Goal: Use online tool/utility: Use online tool/utility

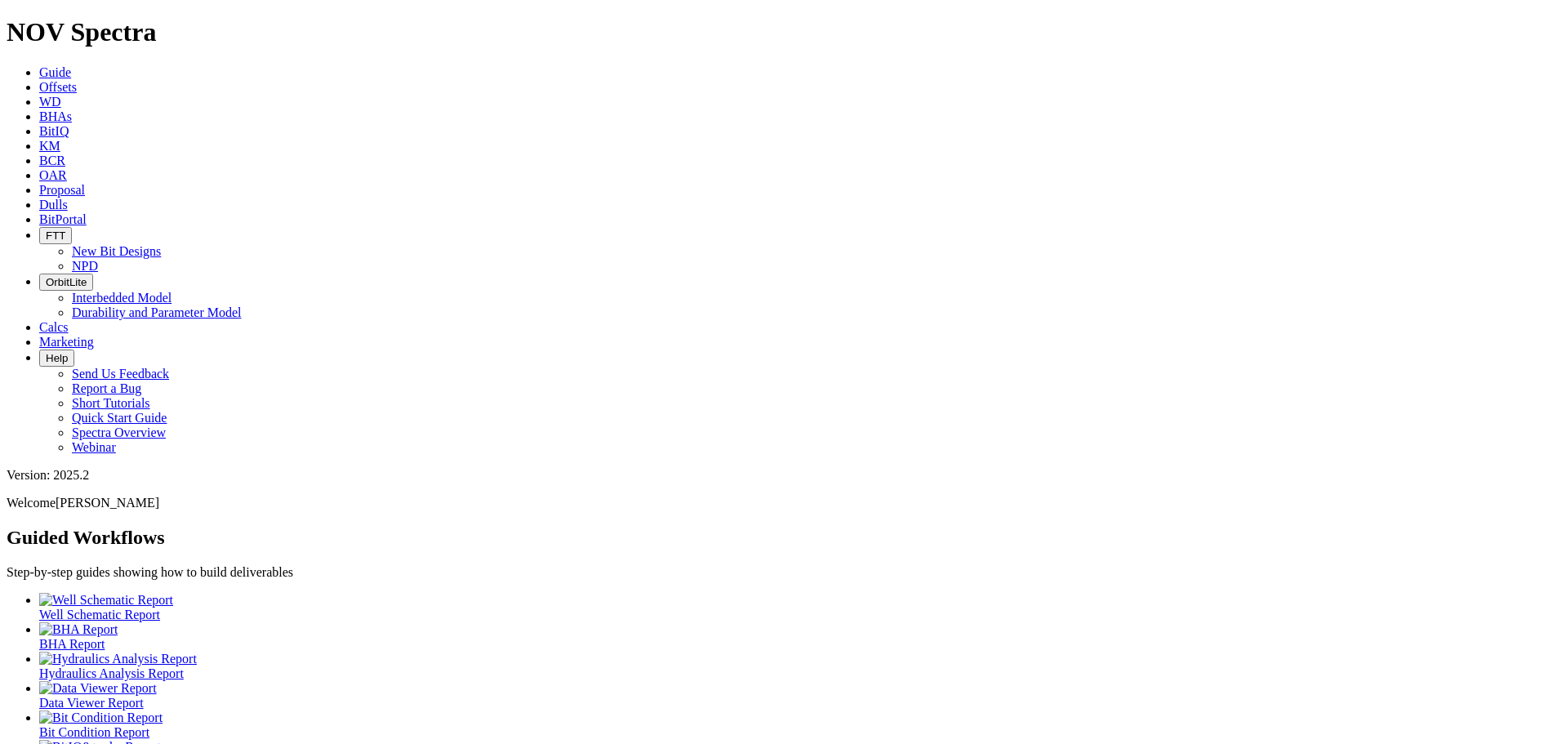
click at [40, 80] on icon at bounding box center [40, 87] width 0 height 13
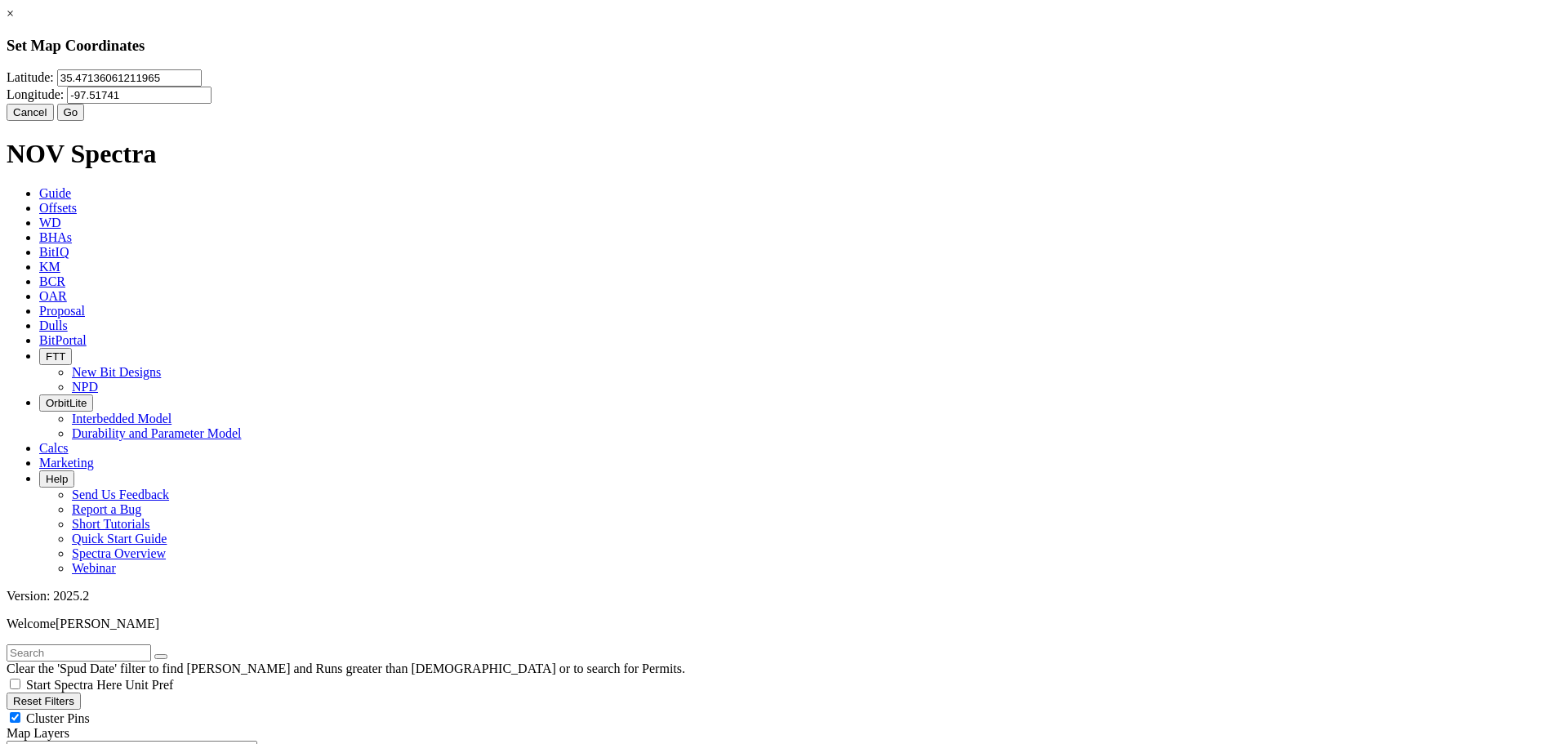
drag, startPoint x: 696, startPoint y: 115, endPoint x: 580, endPoint y: 99, distance: 117.1
click at [202, 87] on input "35.47136061211965" at bounding box center [129, 78] width 145 height 17
click at [202, 87] on input "31" at bounding box center [129, 78] width 145 height 17
type input "31.634392"
type input "-104.003188"
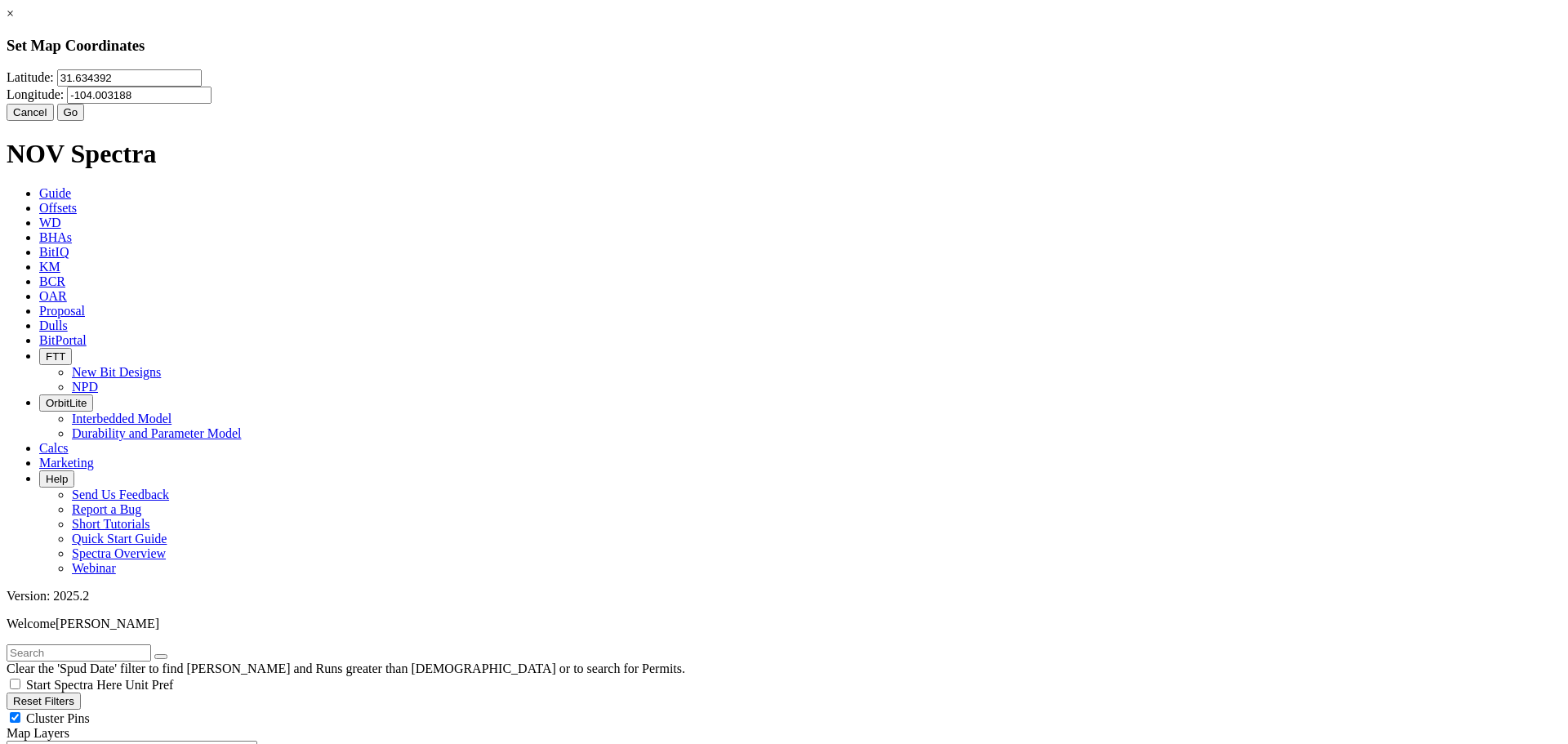
click at [85, 120] on button "Go" at bounding box center [70, 113] width 28 height 17
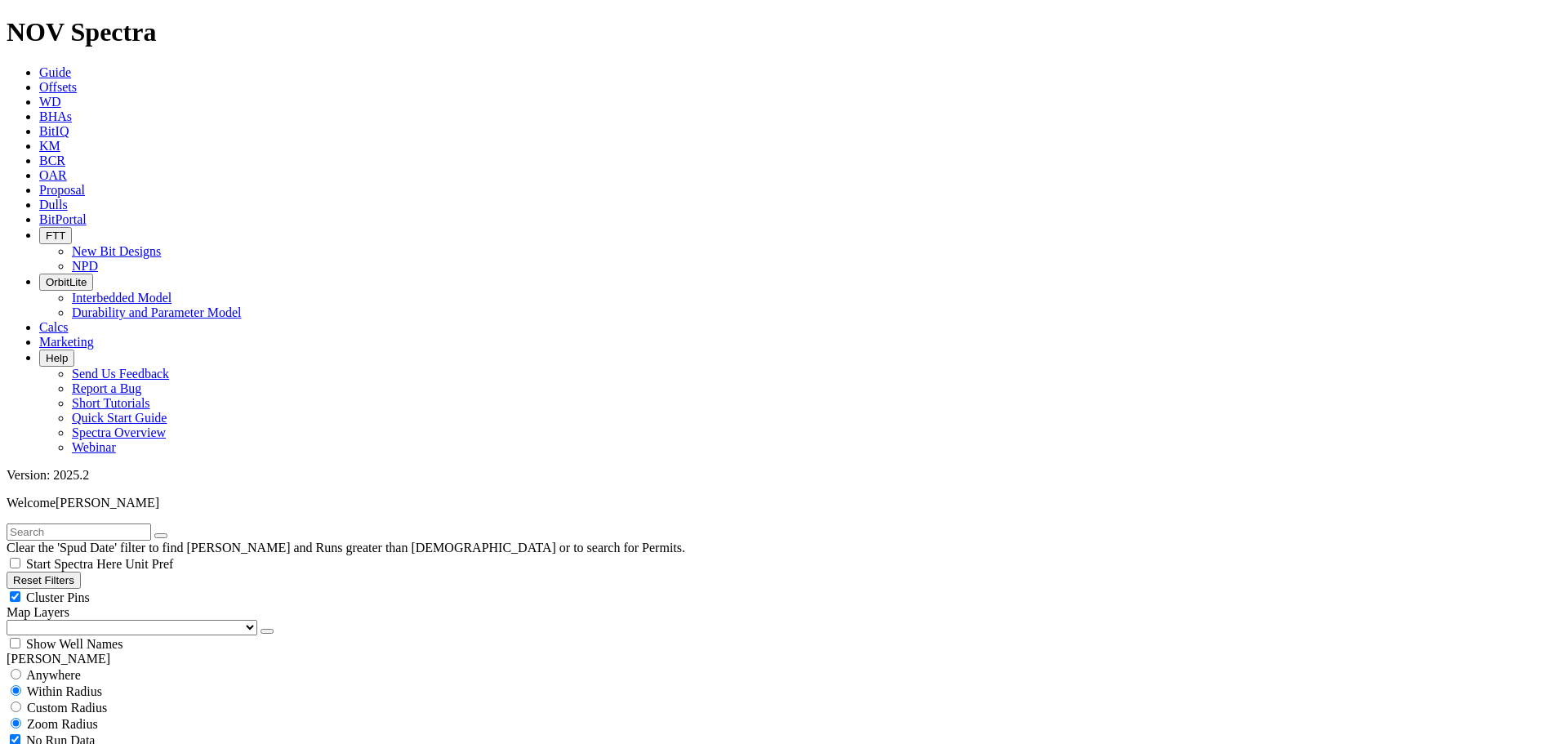
click at [21, 702] on input "radio" at bounding box center [15, 706] width 11 height 11
radio input "true"
radio input "false"
click at [87, 731] on input "number" at bounding box center [79, 740] width 145 height 17
type input "10"
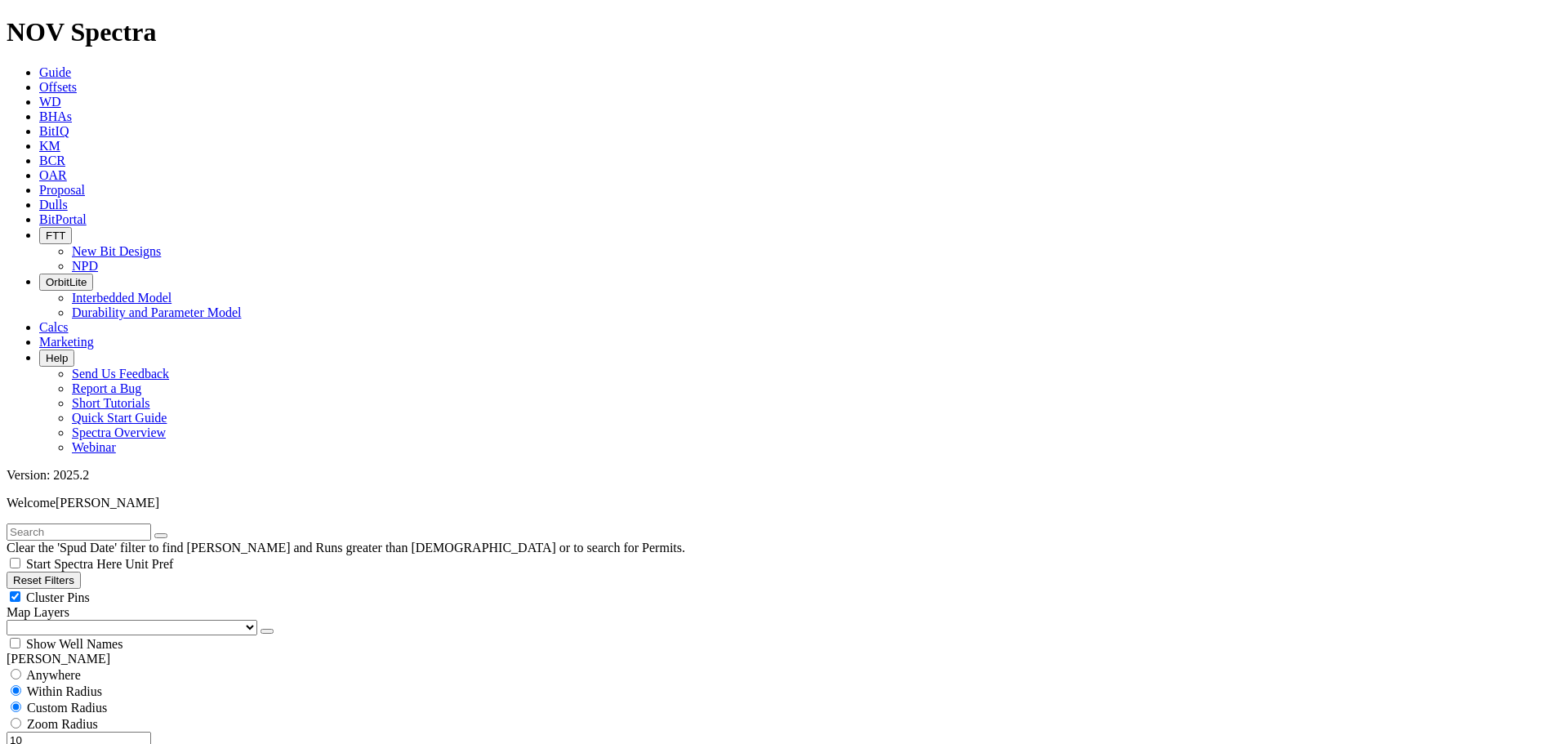
click at [45, 743] on button "Miles" at bounding box center [26, 757] width 39 height 17
select select "14.75"
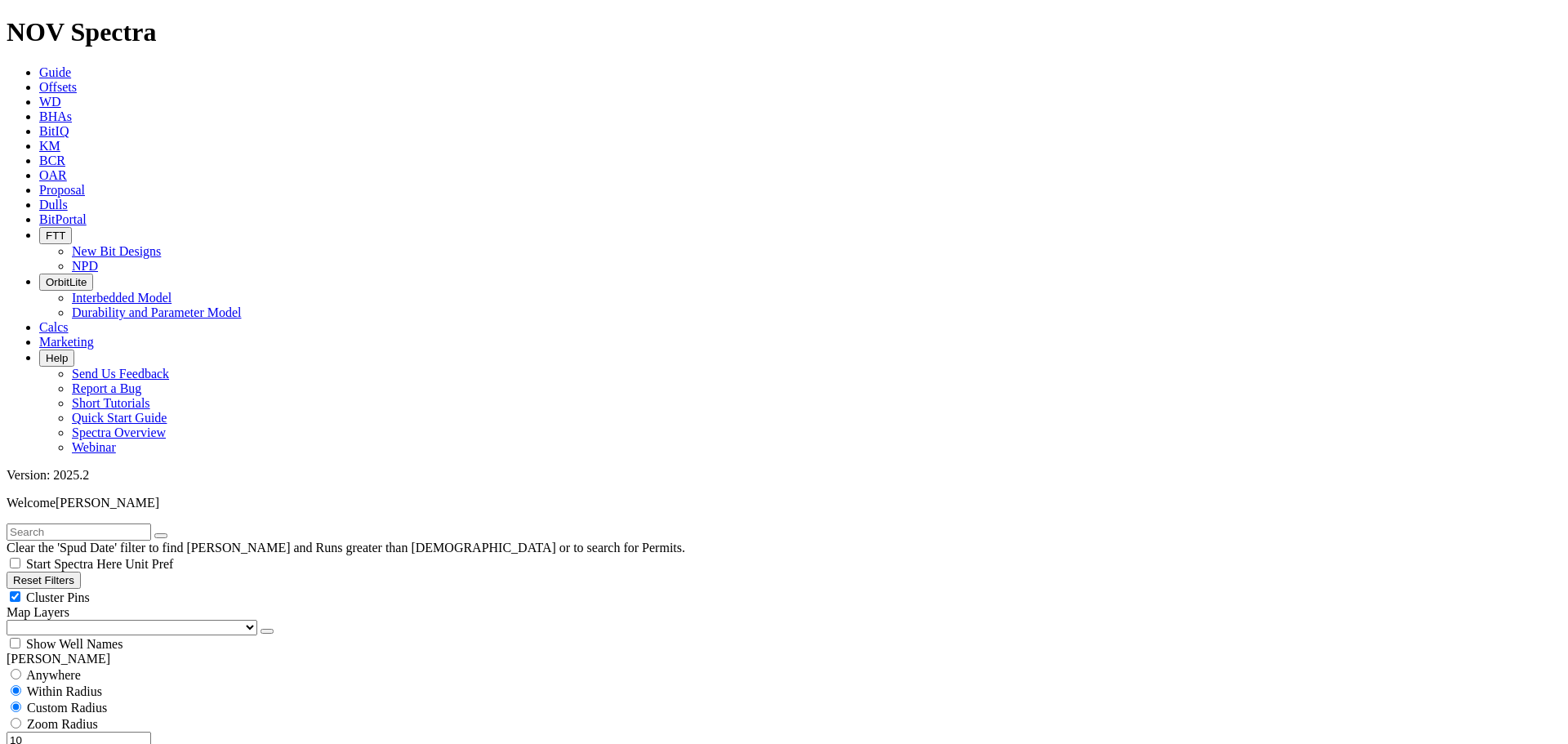
checkbox input "false"
select select "? number:14.75 ?"
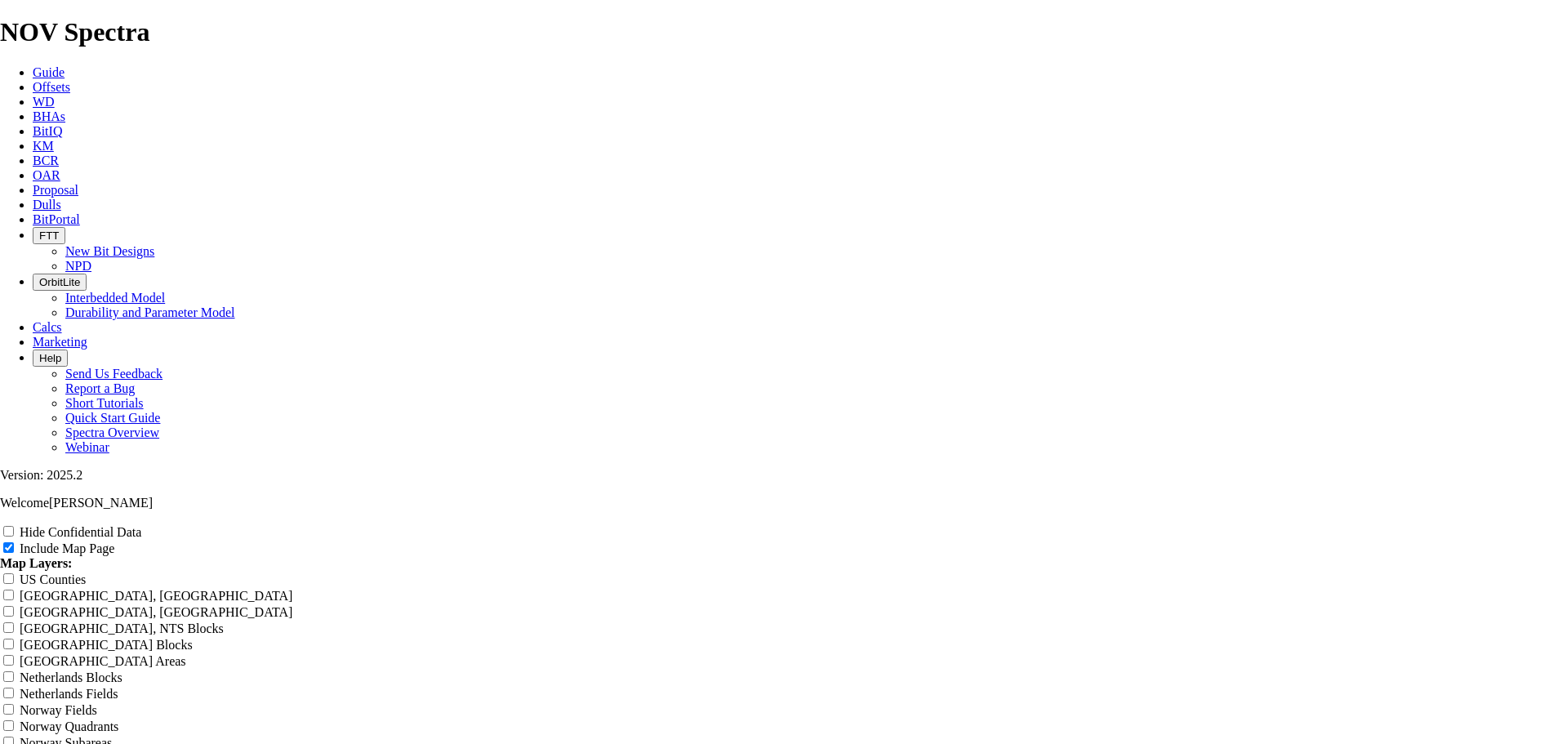
click at [14, 525] on input "Hide Confidential Data" at bounding box center [8, 530] width 11 height 11
checkbox input "true"
drag, startPoint x: 641, startPoint y: 365, endPoint x: 720, endPoint y: 362, distance: 79.1
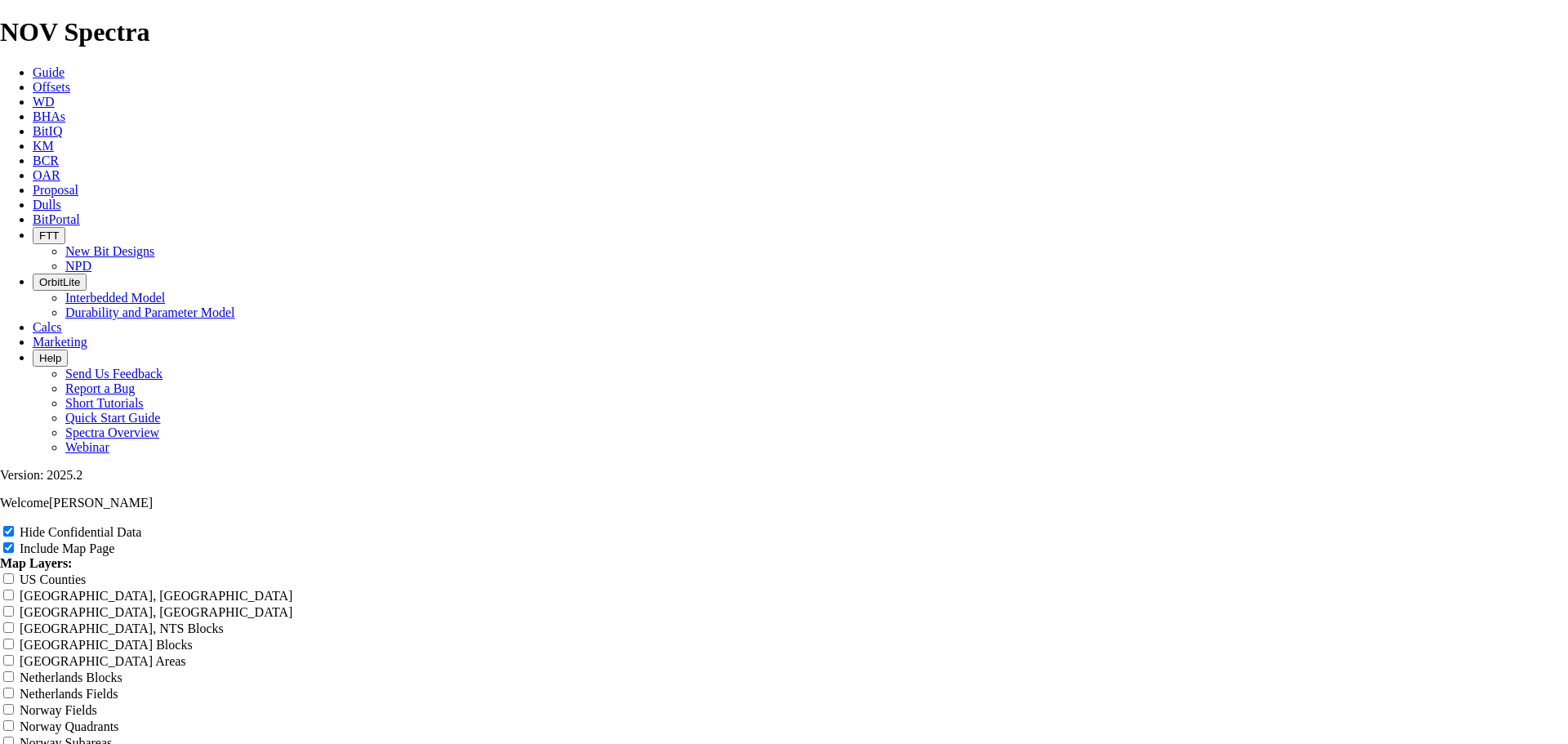
type input "Offset Analysis Report"
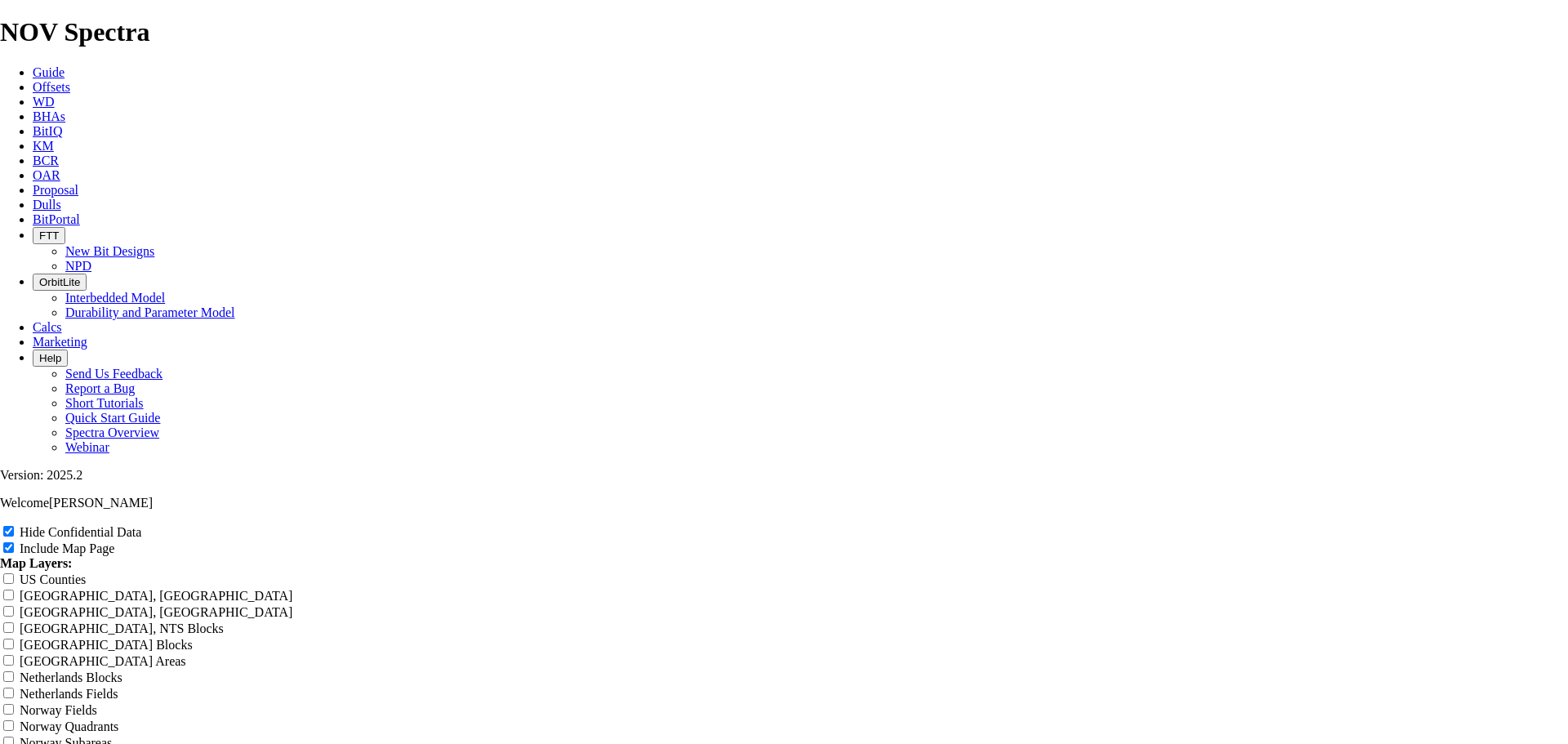
type input "Offset Analysis Report"
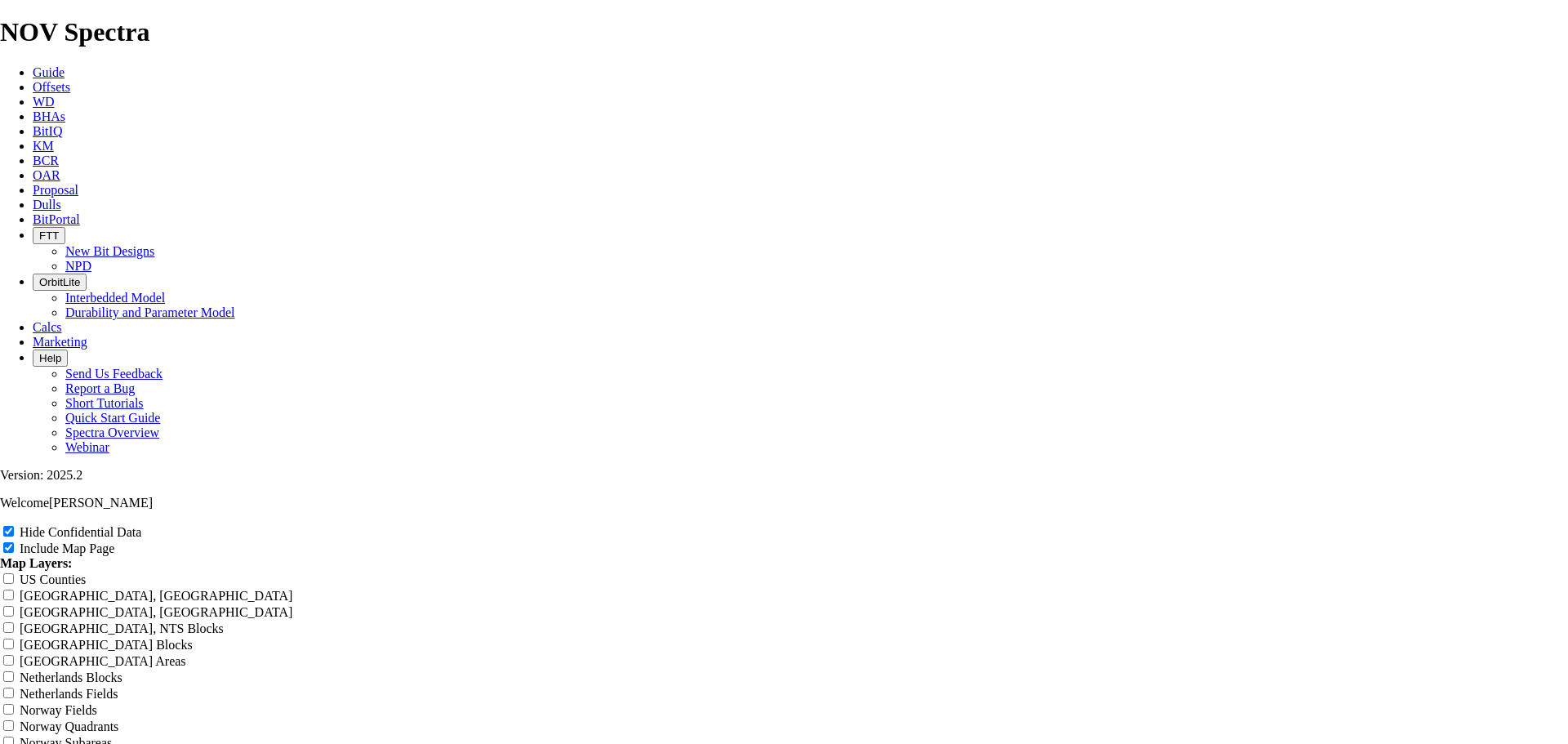
type input "Offset Analysis Report"
type input "COffset Analysis Report"
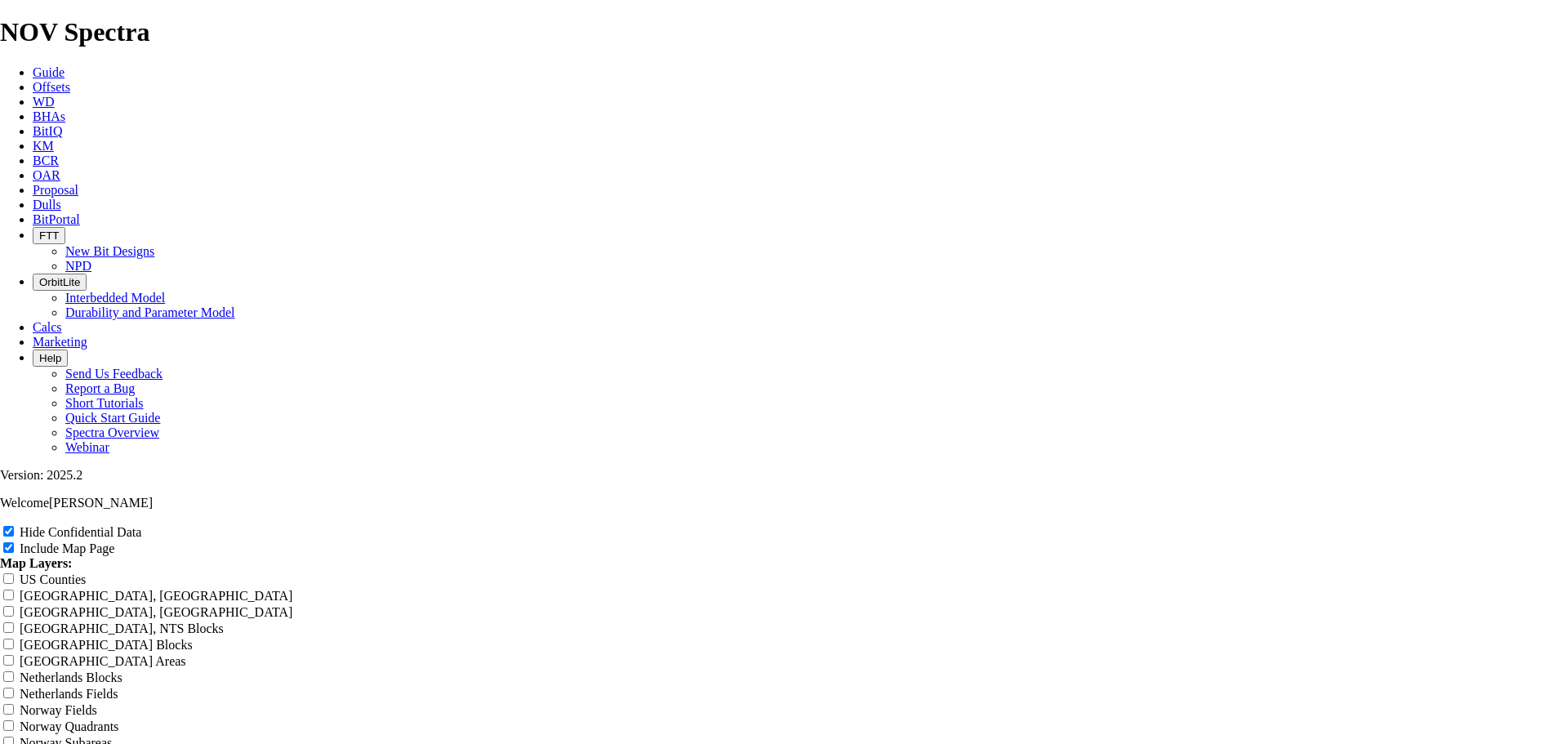
type input "COffset Analysis Report"
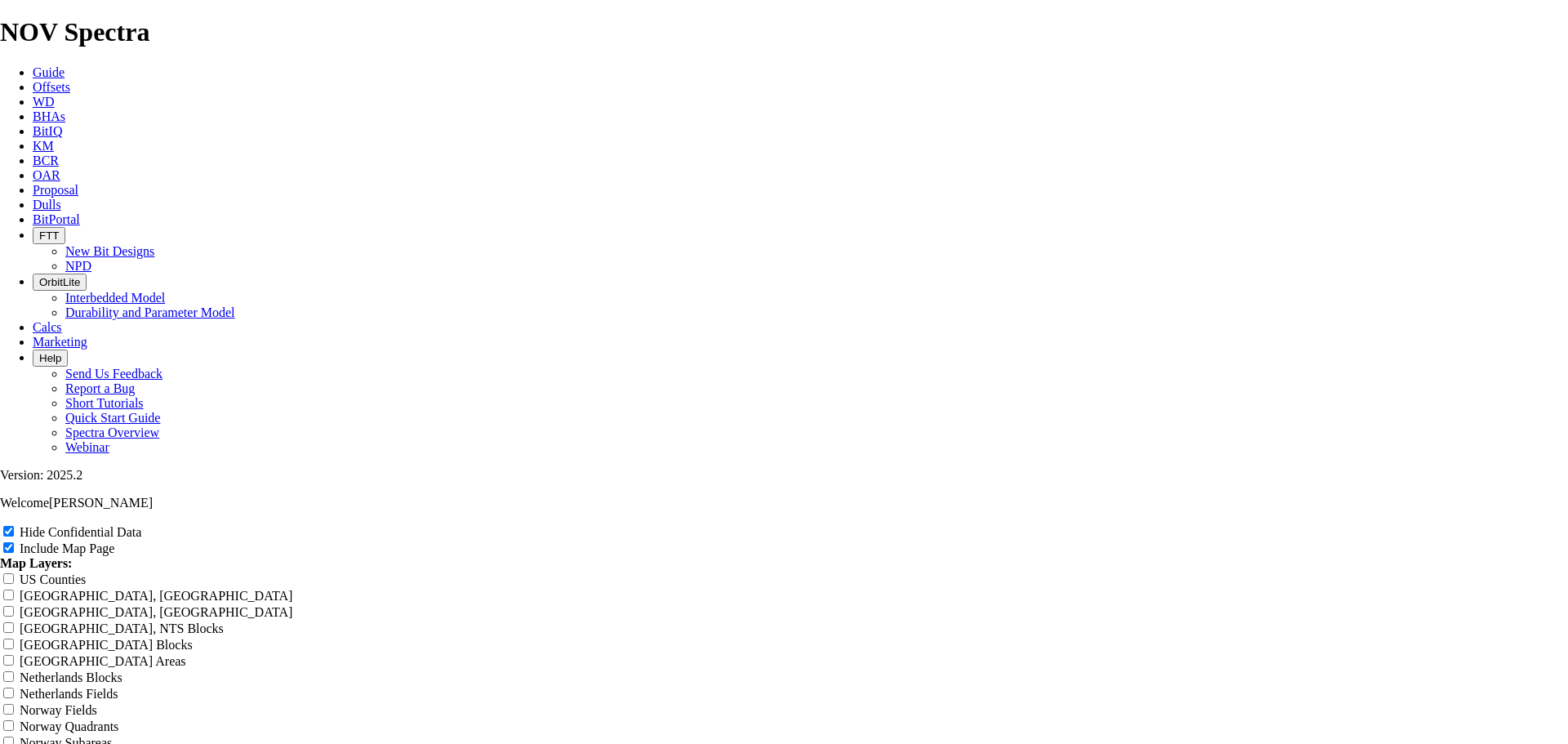
type input "COffset Analysis Report"
type input "COOffset Analysis Report"
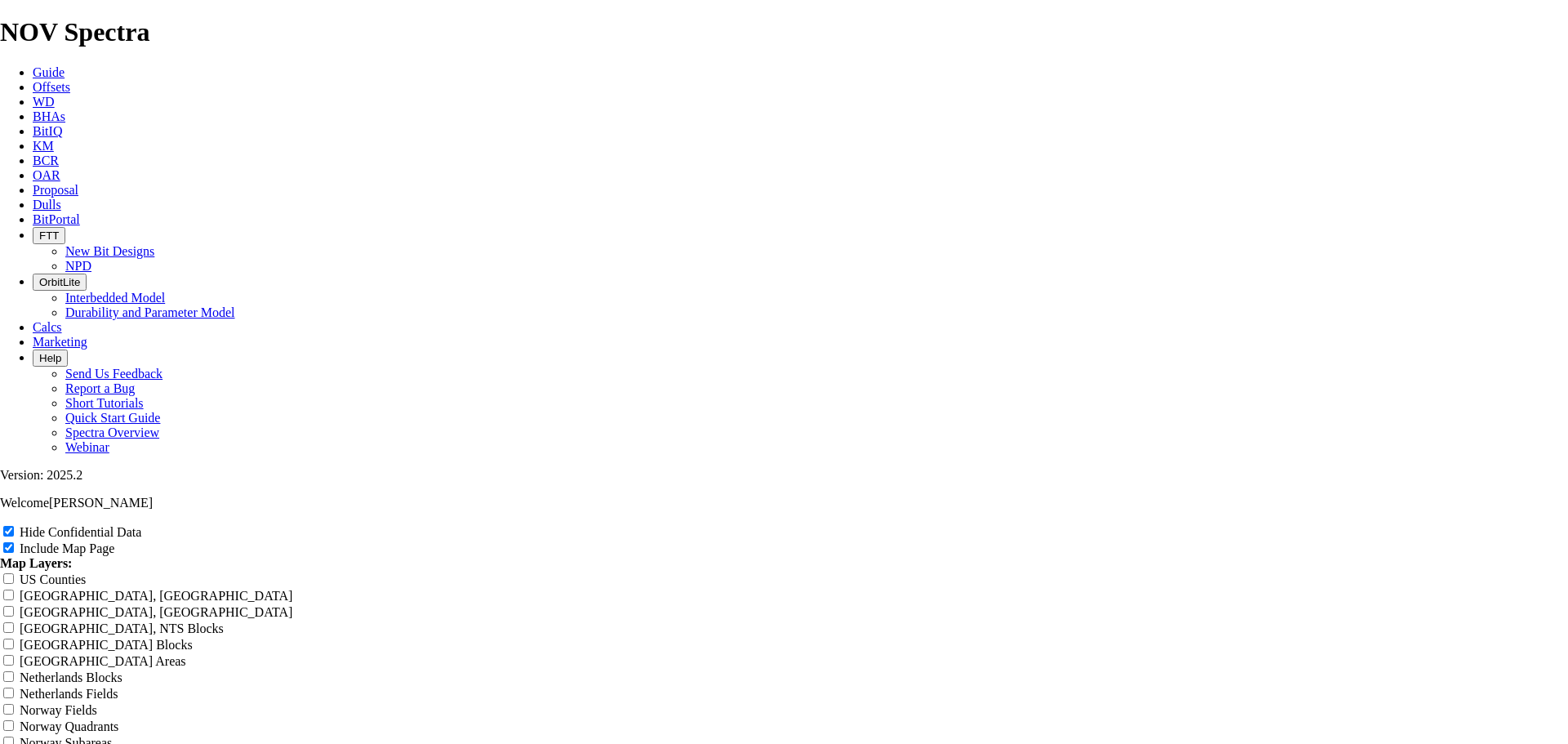
type input "COOffset Analysis Report"
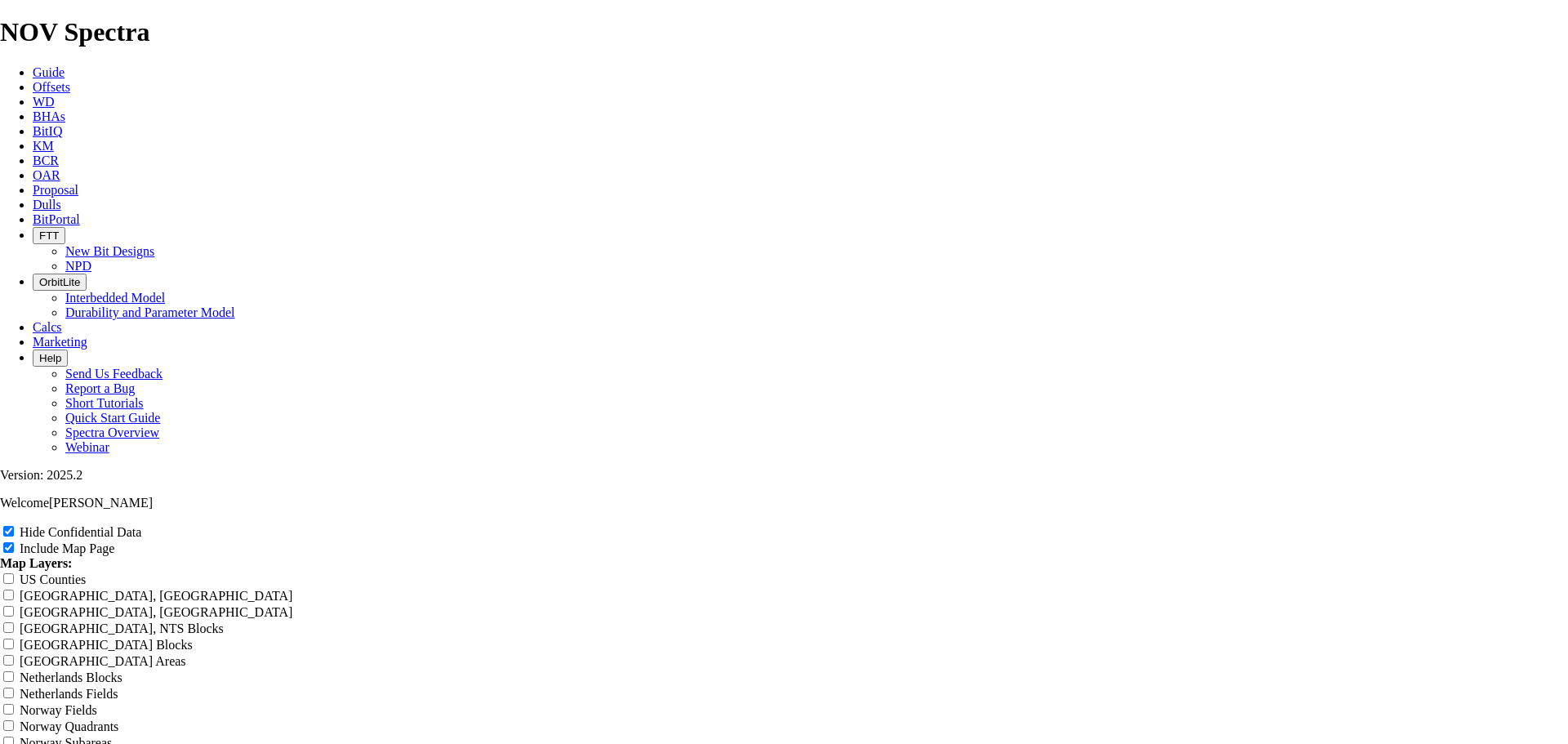
type input "COOffset Analysis Report"
type input "COROffset Analysis Report"
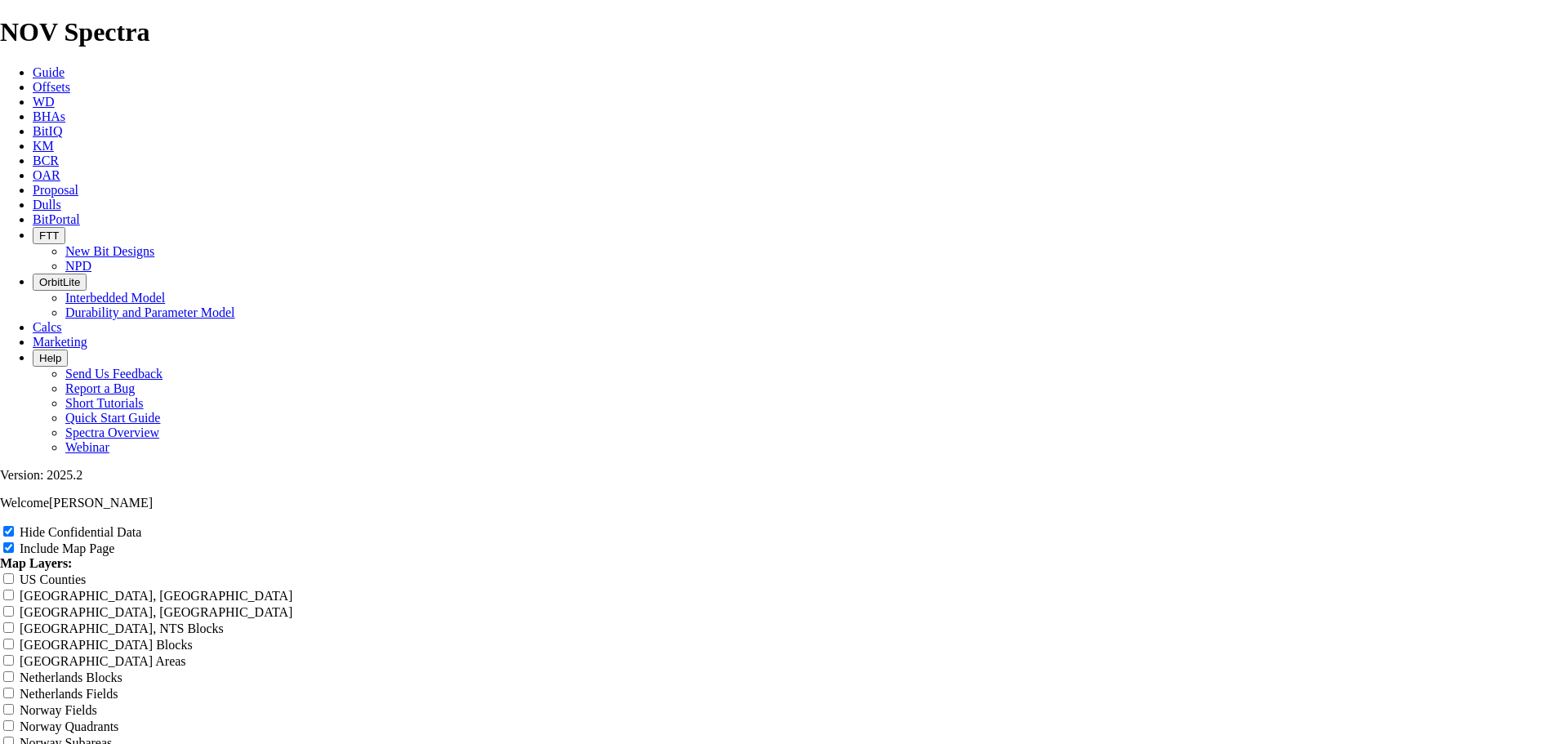
type input "COROffset Analysis Report"
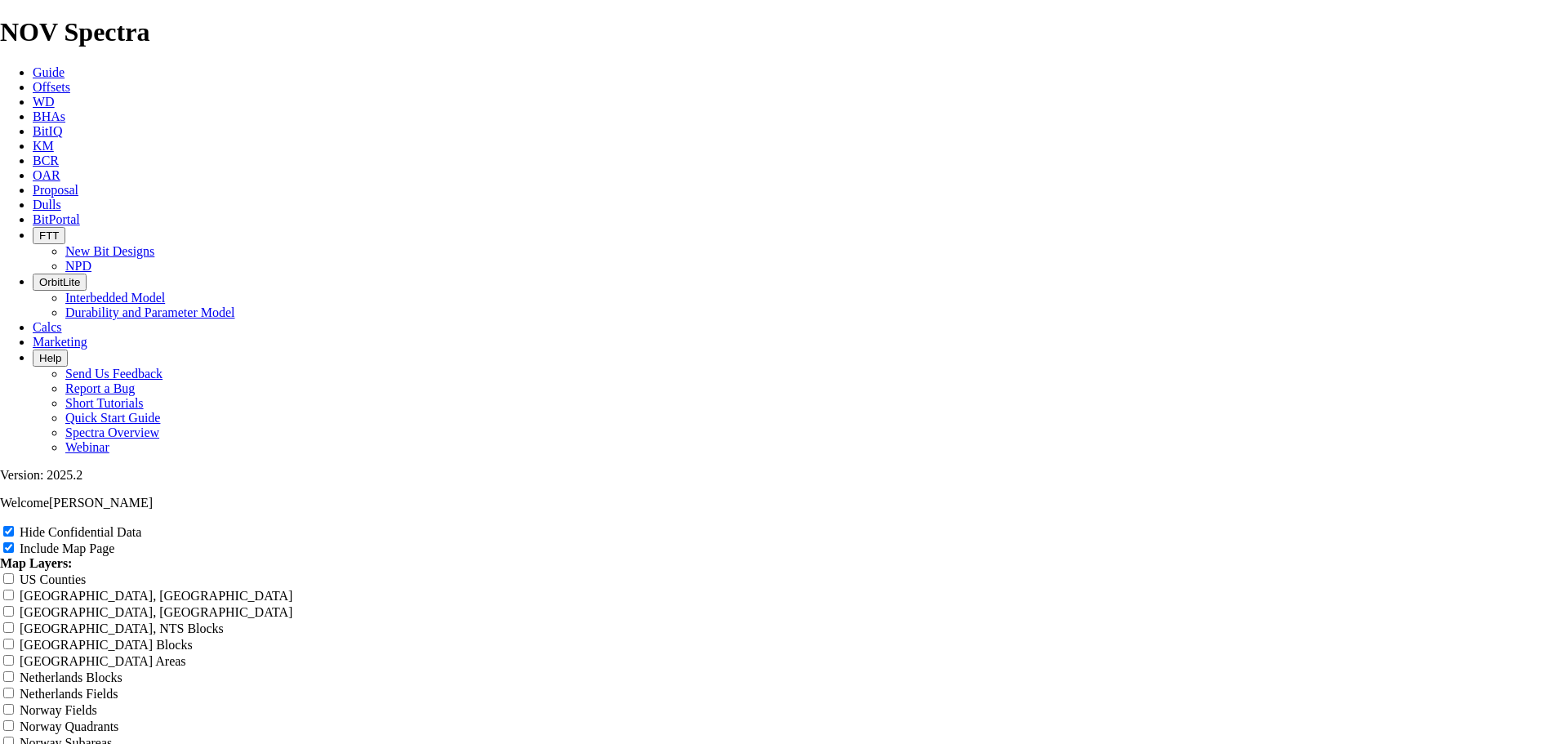
type input "COROffset Analysis Report"
type input "CORSOffset Analysis Report"
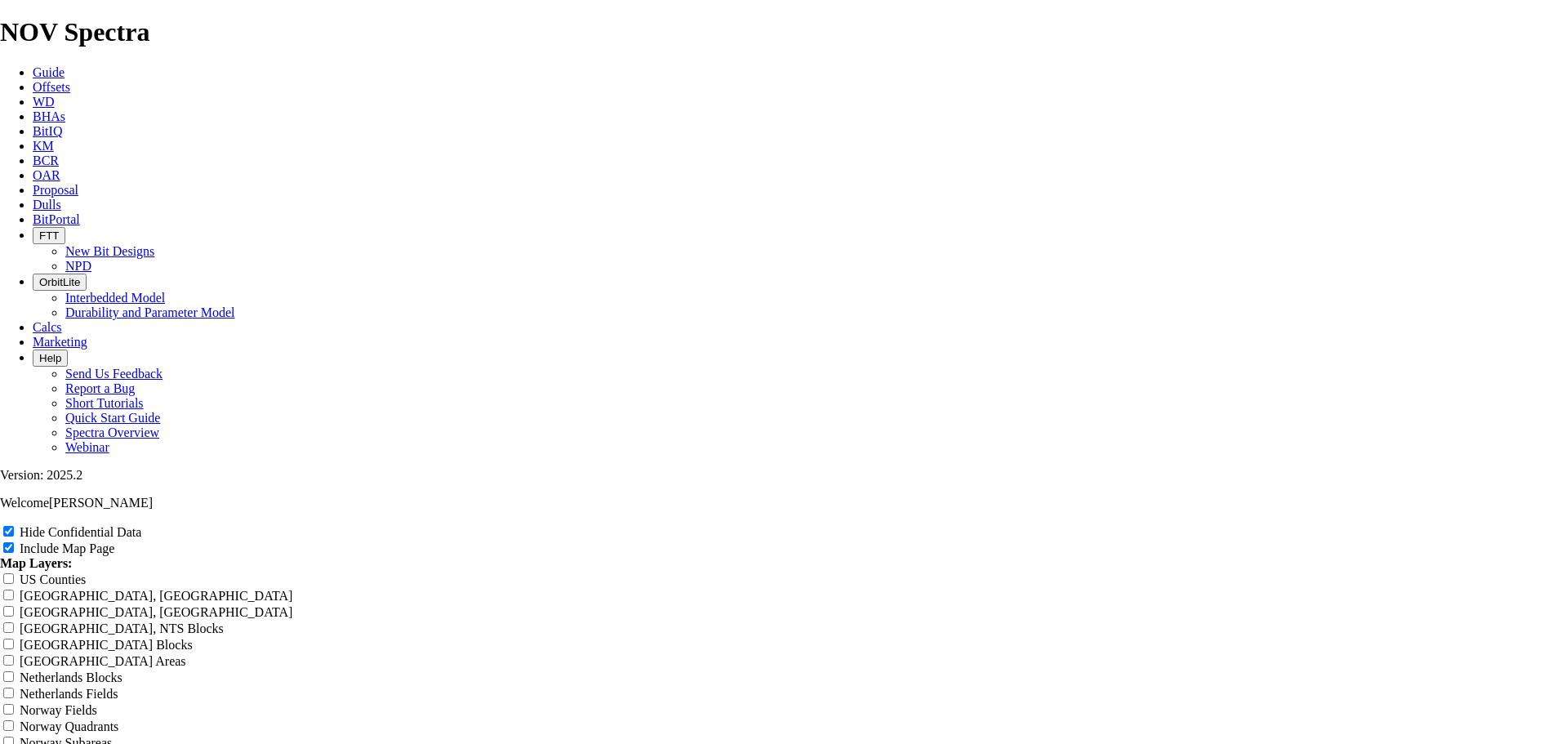
type input "CORSOffset Analysis Report"
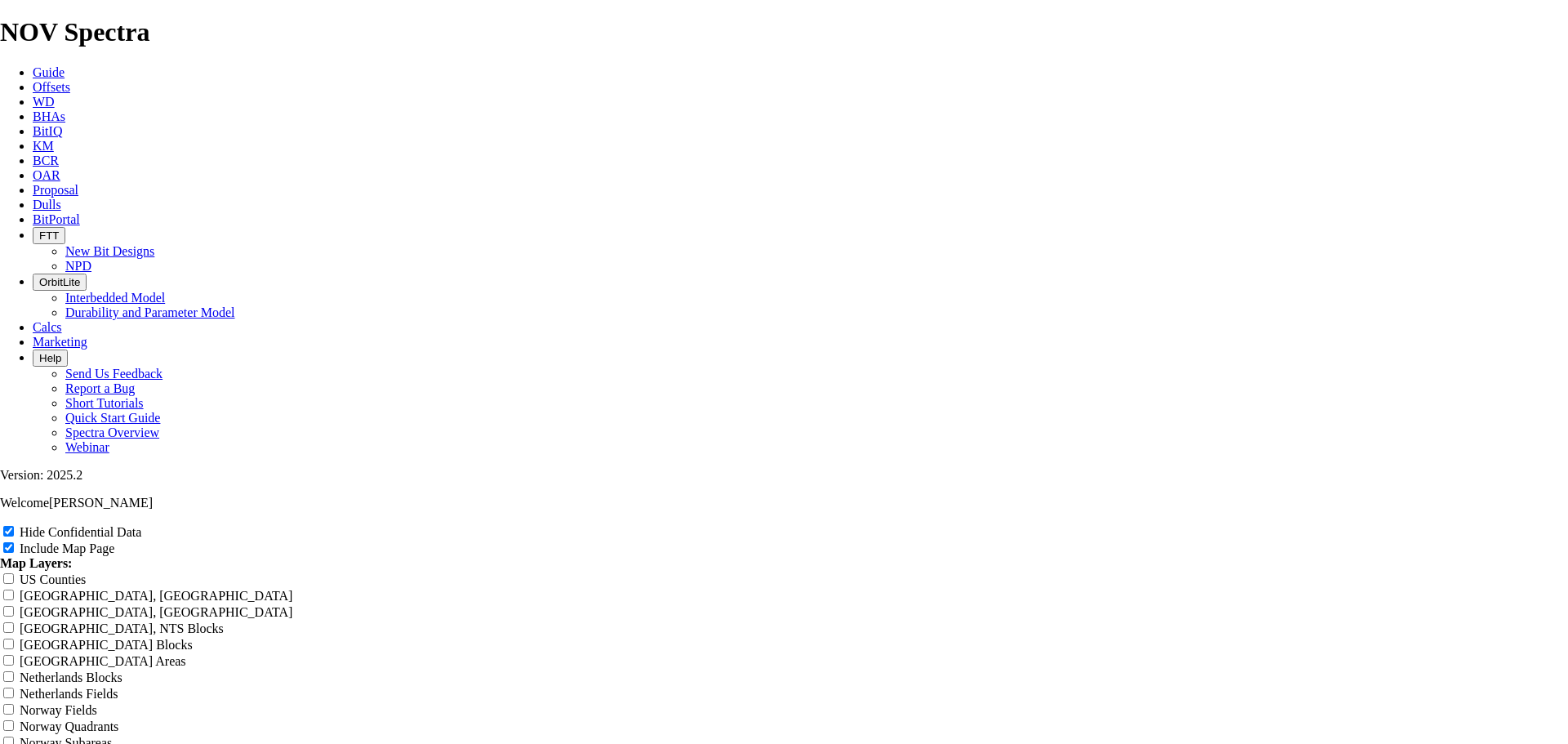
type input "CORSOffset Analysis Report"
type input "CORSAOffset Analysis Report"
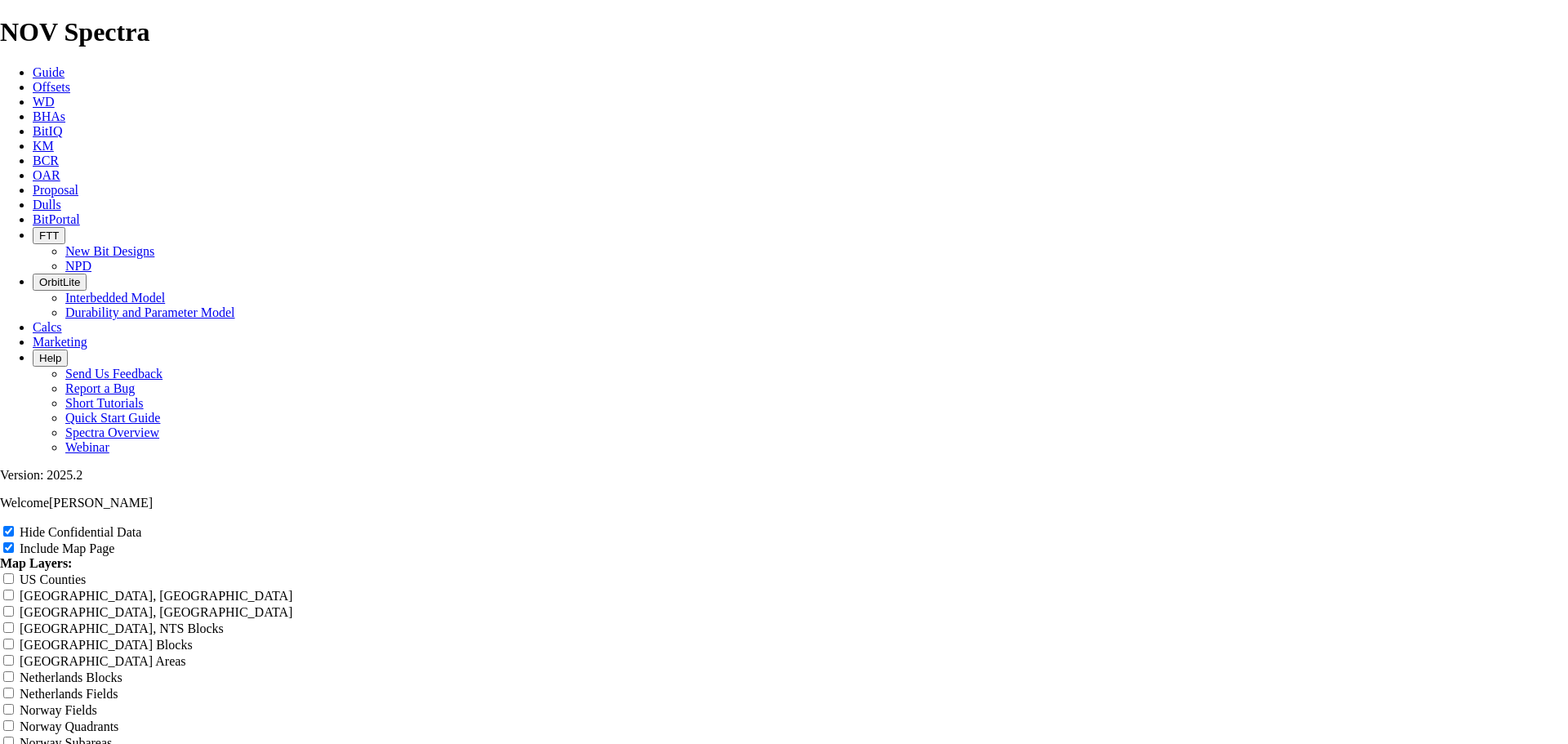
type input "CORSAOffset Analysis Report"
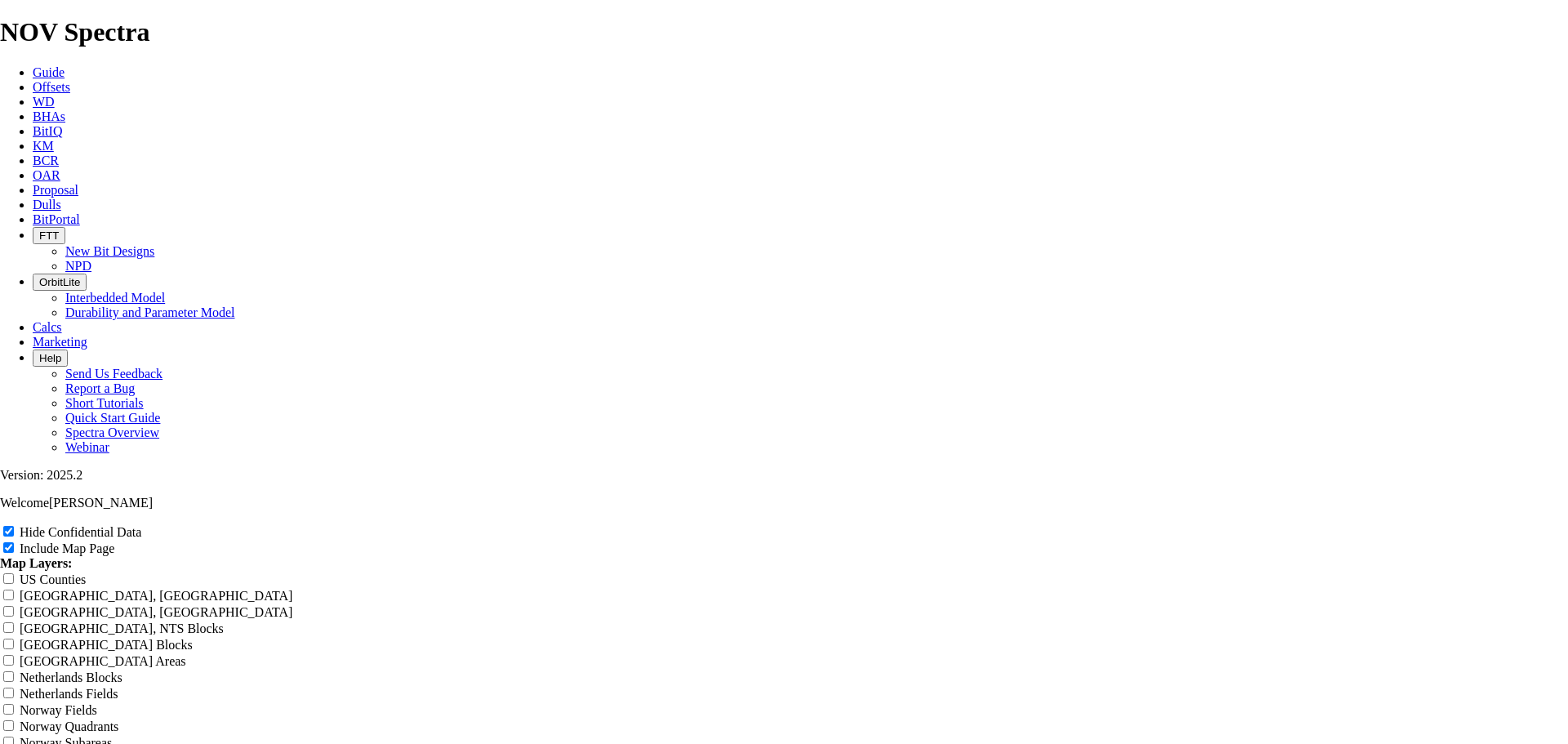
type input "CORSAOffset Analysis Report"
type input "CORSAIOffset Analysis Report"
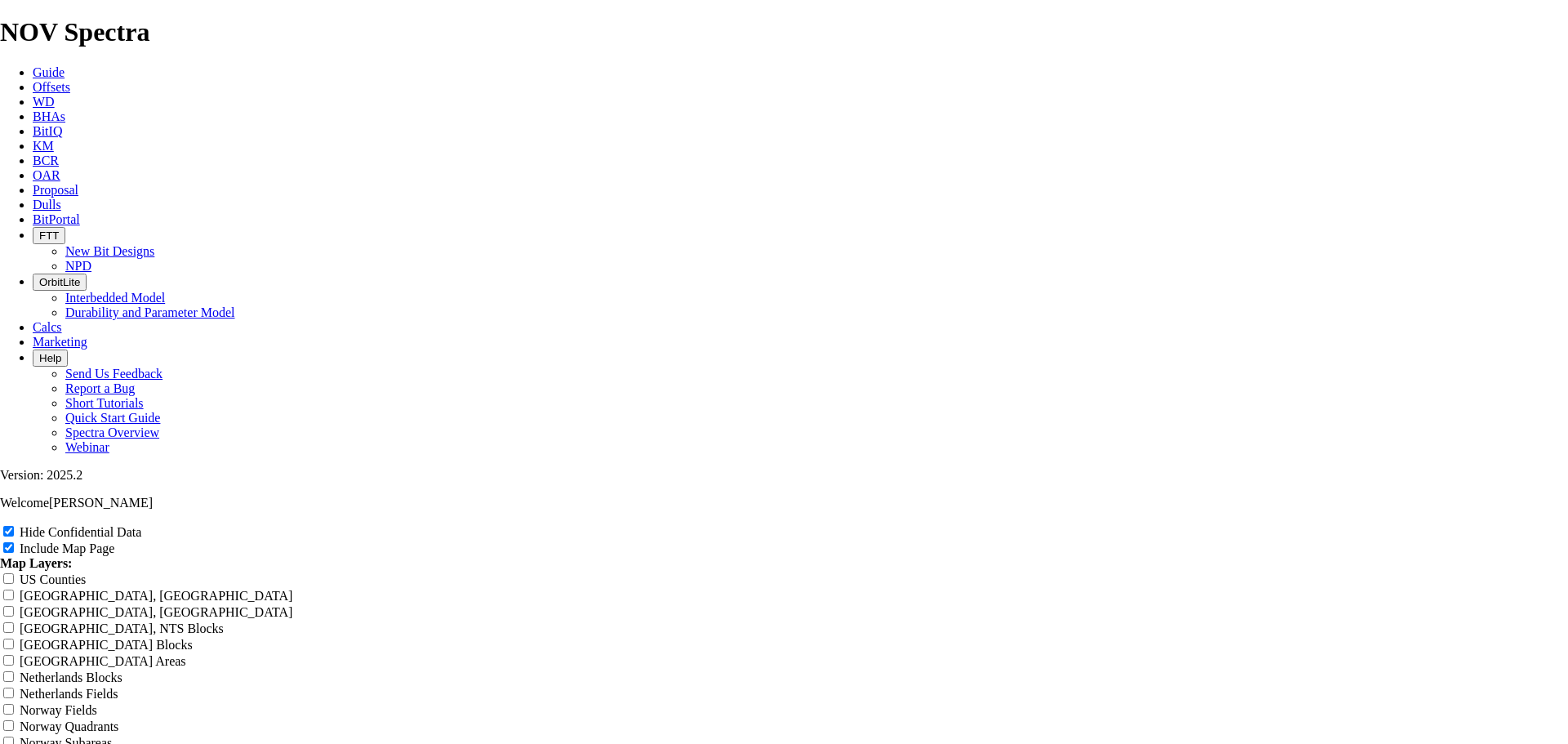
type input "CORSAIOffset Analysis Report"
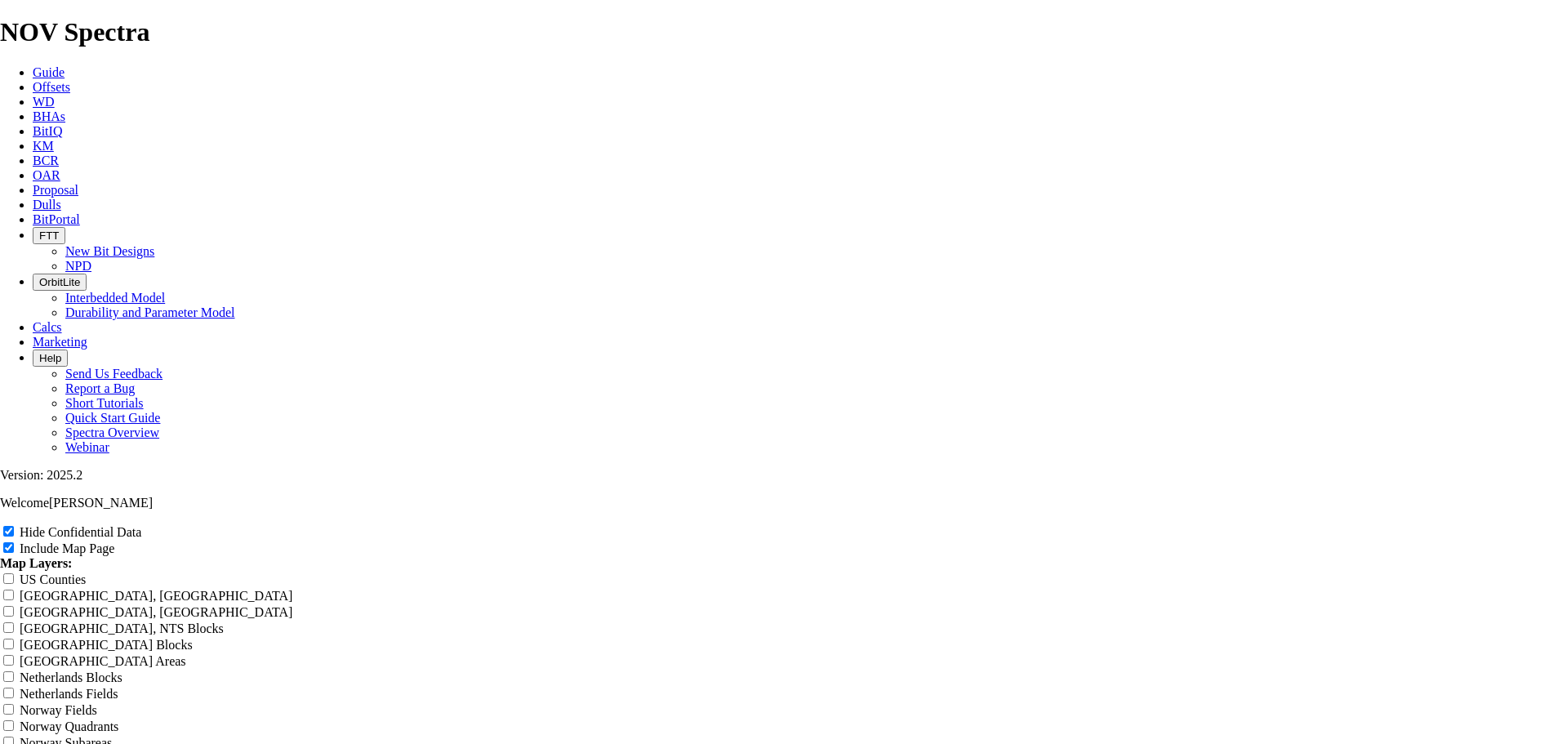
type input "CORSAIOffset Analysis Report"
type input "CORSAIROffset Analysis Report"
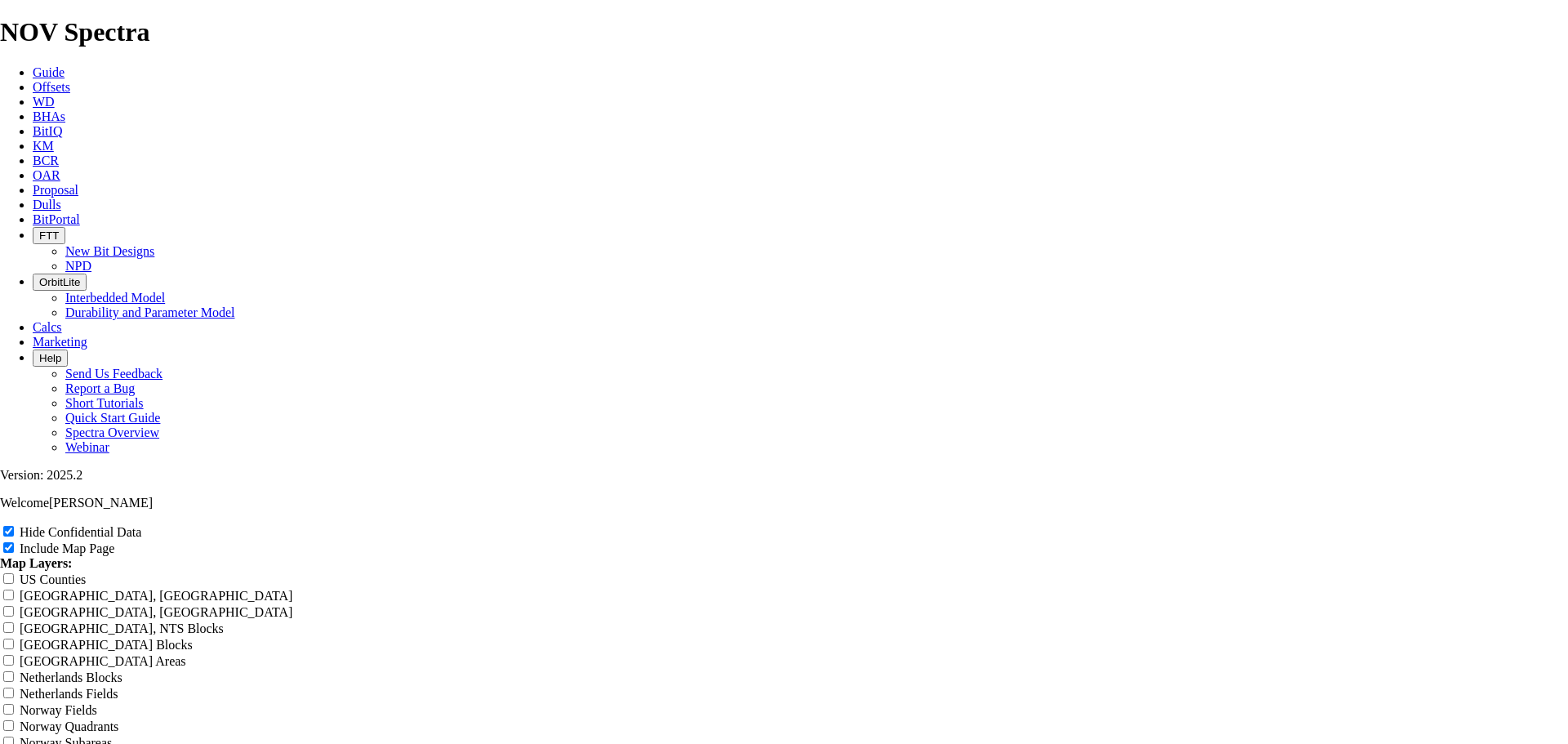
type input "CORSAIROffset Analysis Report"
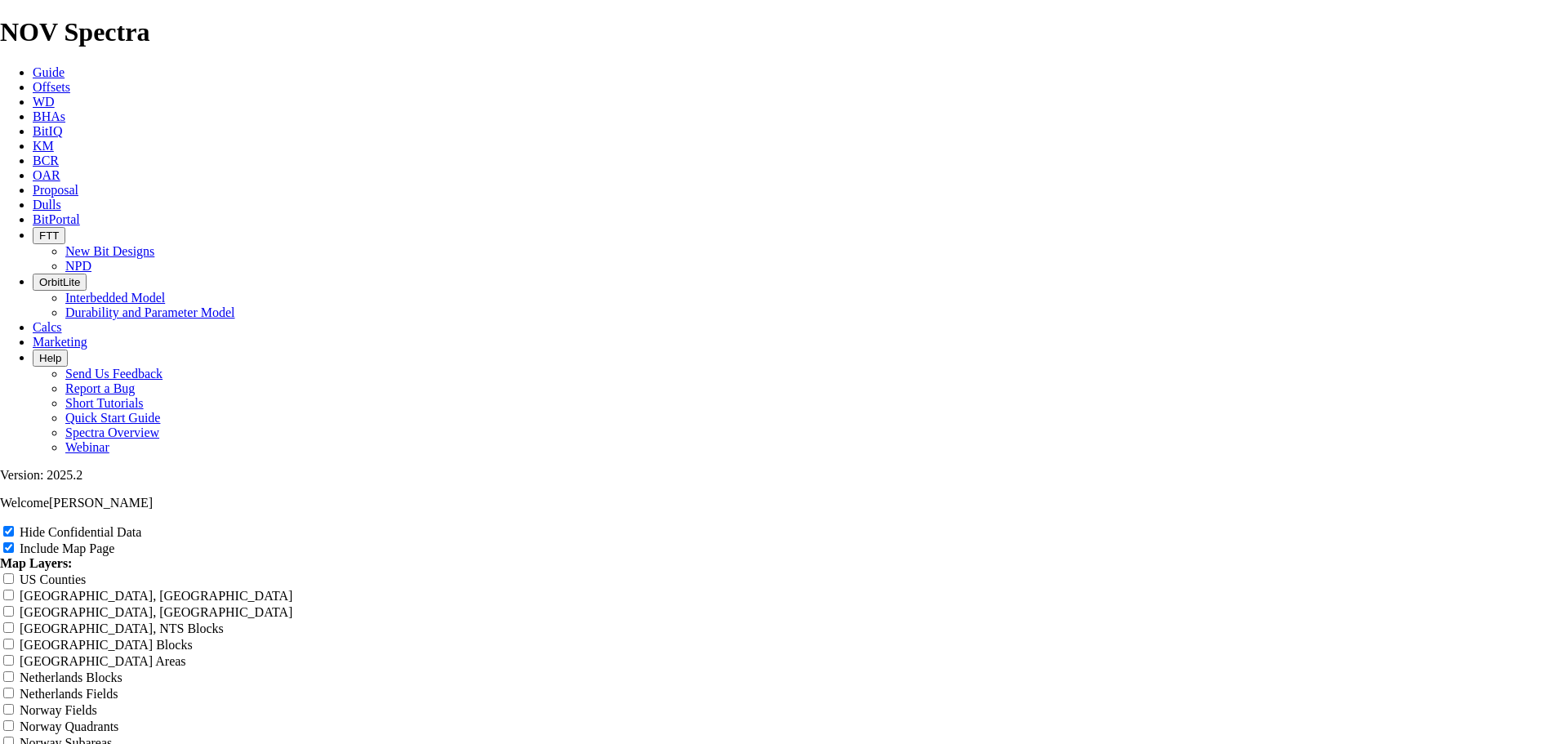
type input "CORSAIROffset Analysis Report"
type input "CORSAIR Offset Analysis Report"
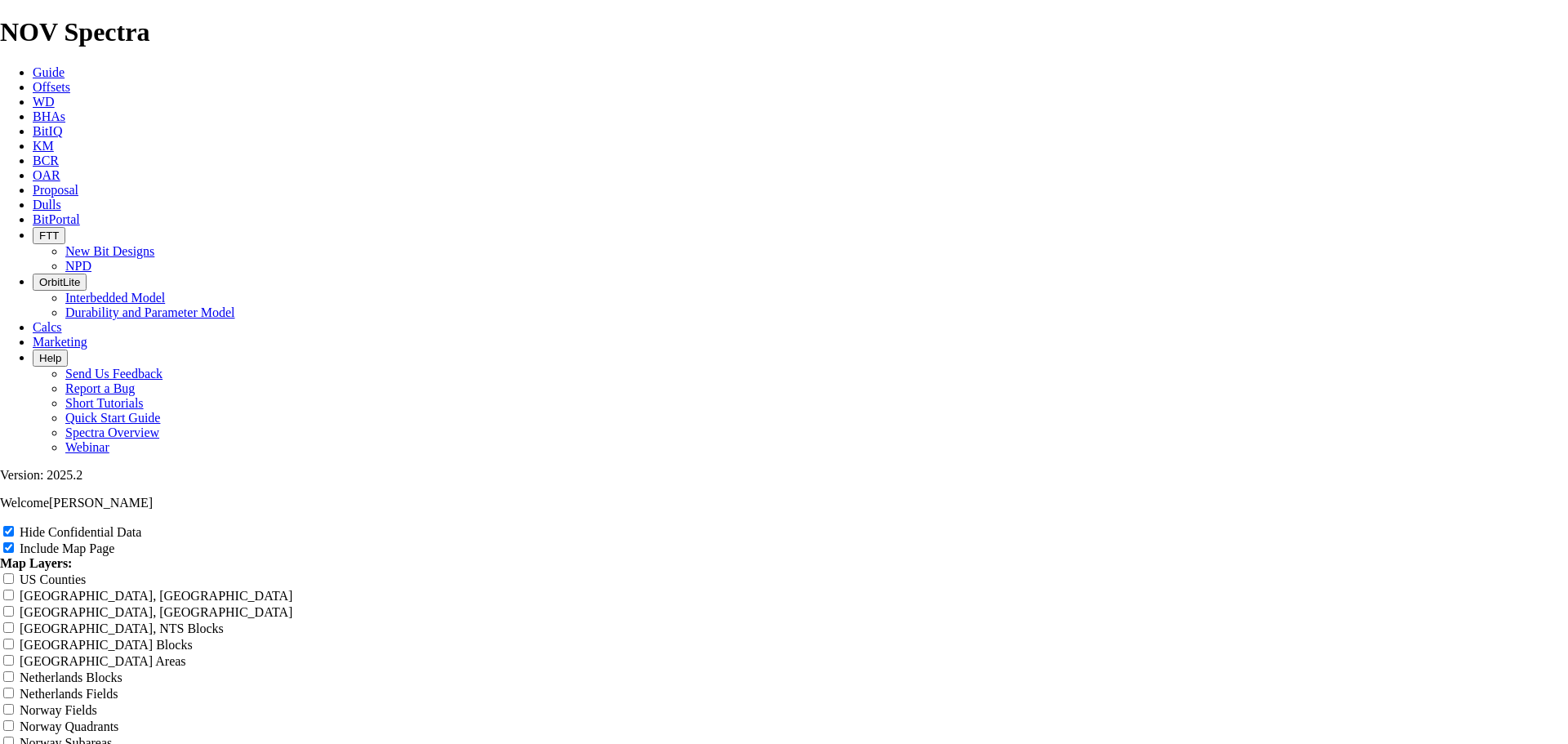
type input "CORSAIR Offset Analysis Report"
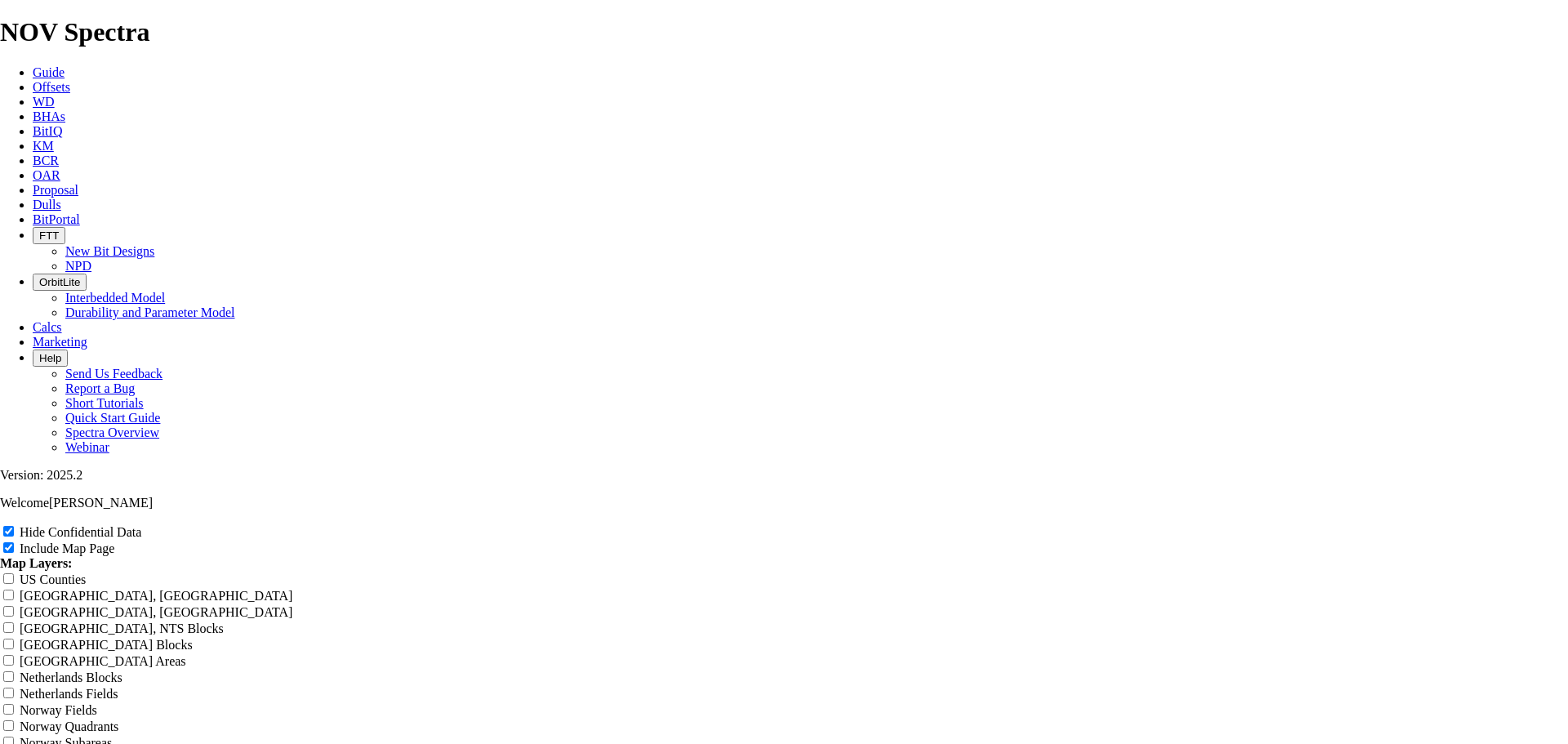
type input "CORSAIR Offset Analysis Report"
type input "CORSAIR SOffset Analysis Report"
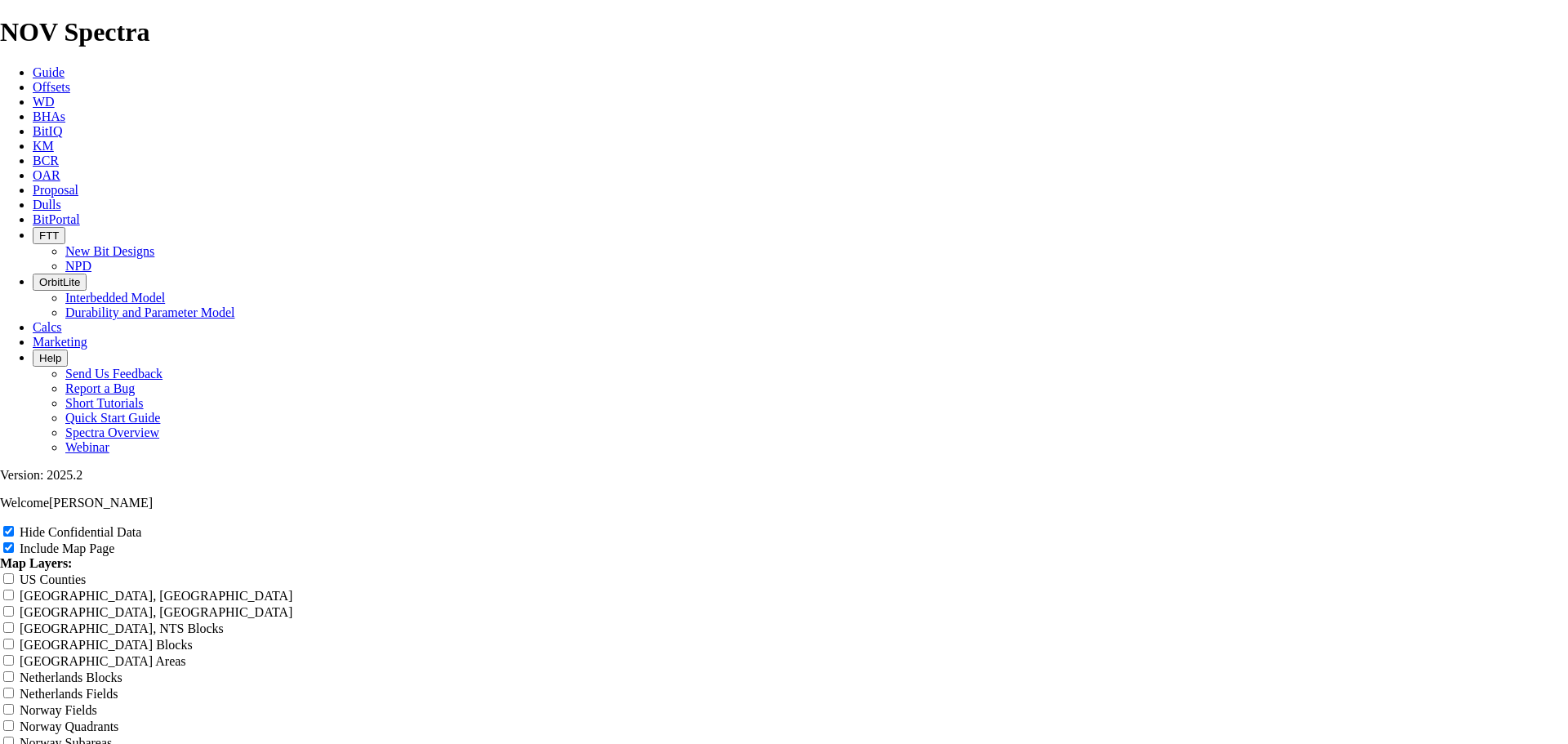
type input "CORSAIR SOffset Analysis Report"
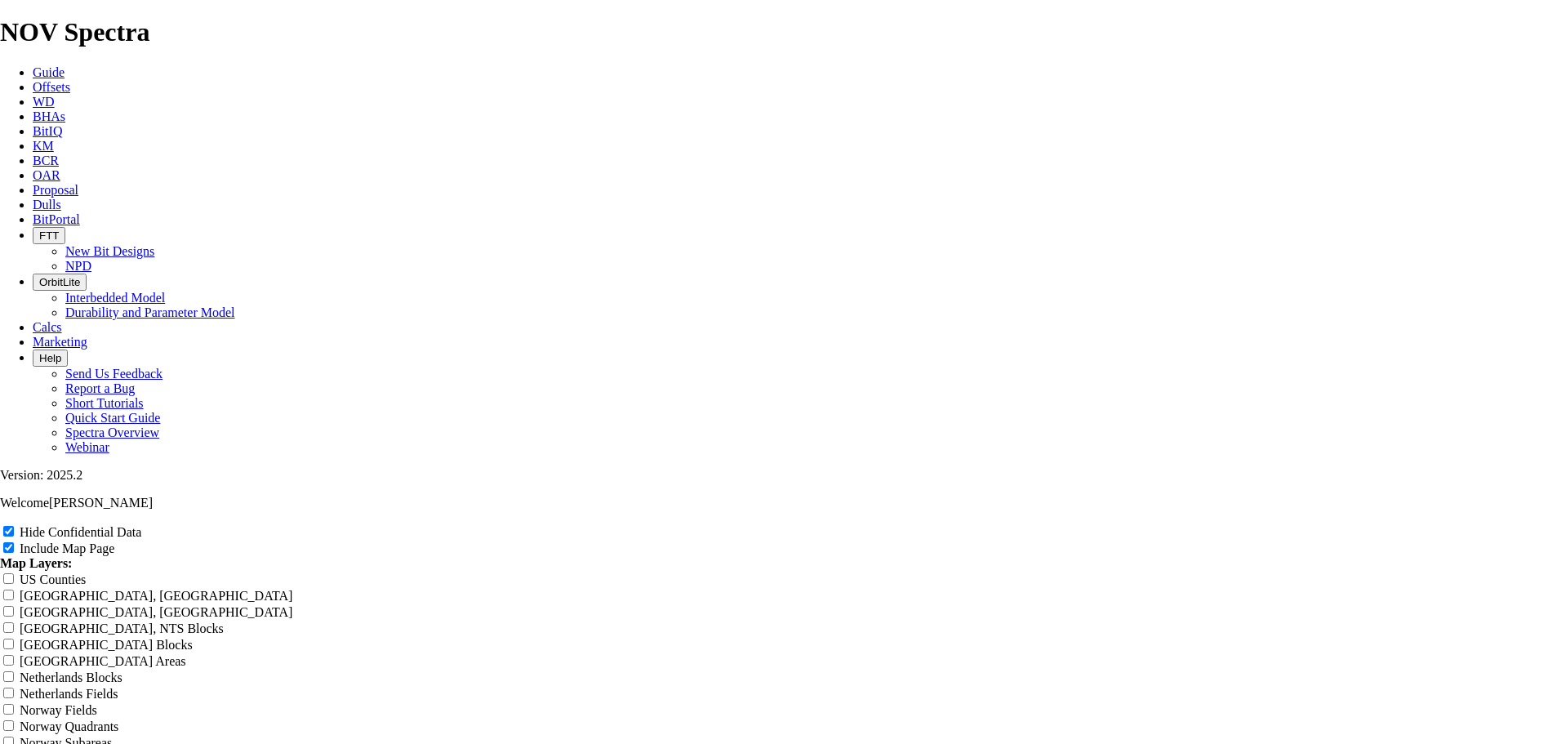
type input "CORSAIR SOffset Analysis Report"
type input "CORSAIR STOffset Analysis Report"
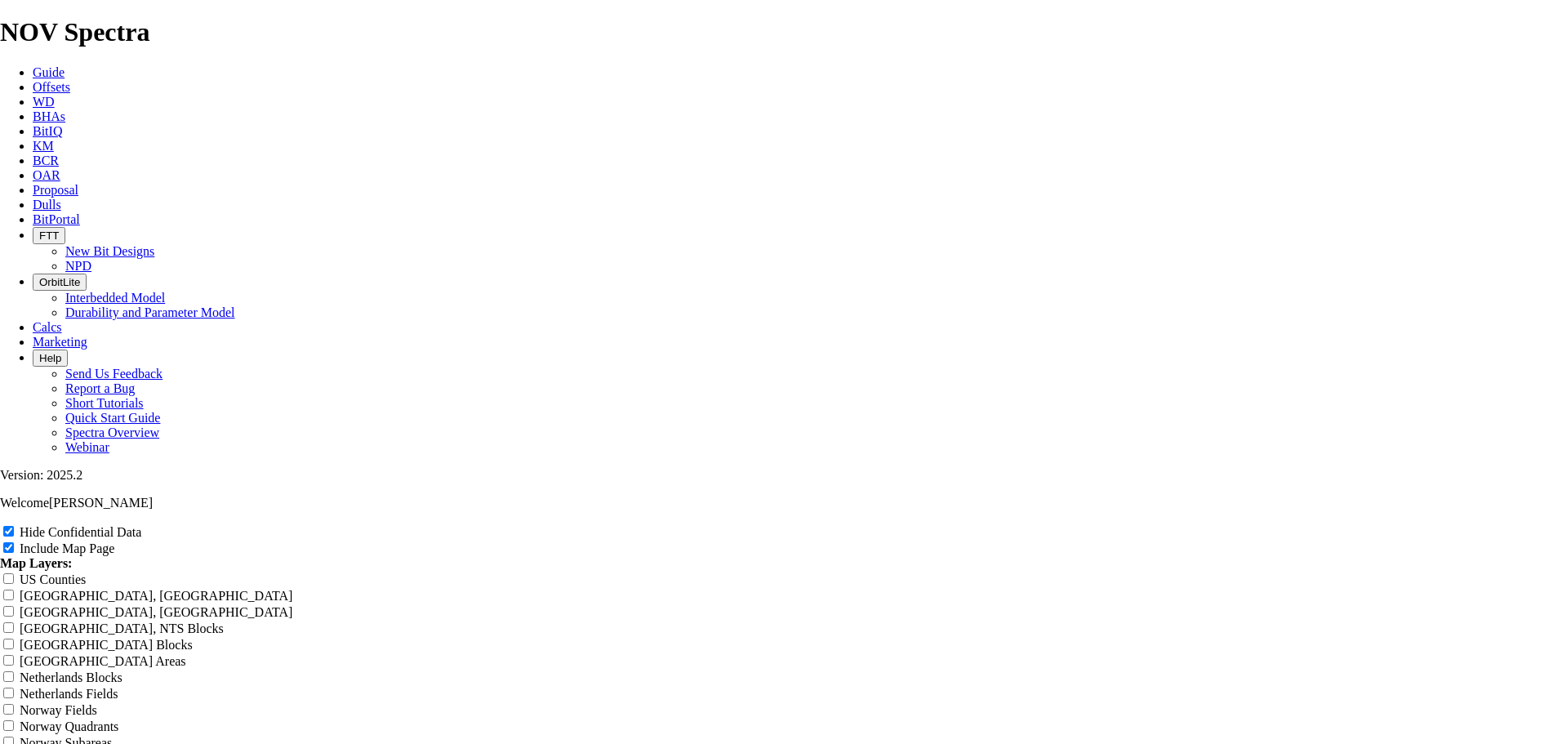
type input "CORSAIR STOffset Analysis Report"
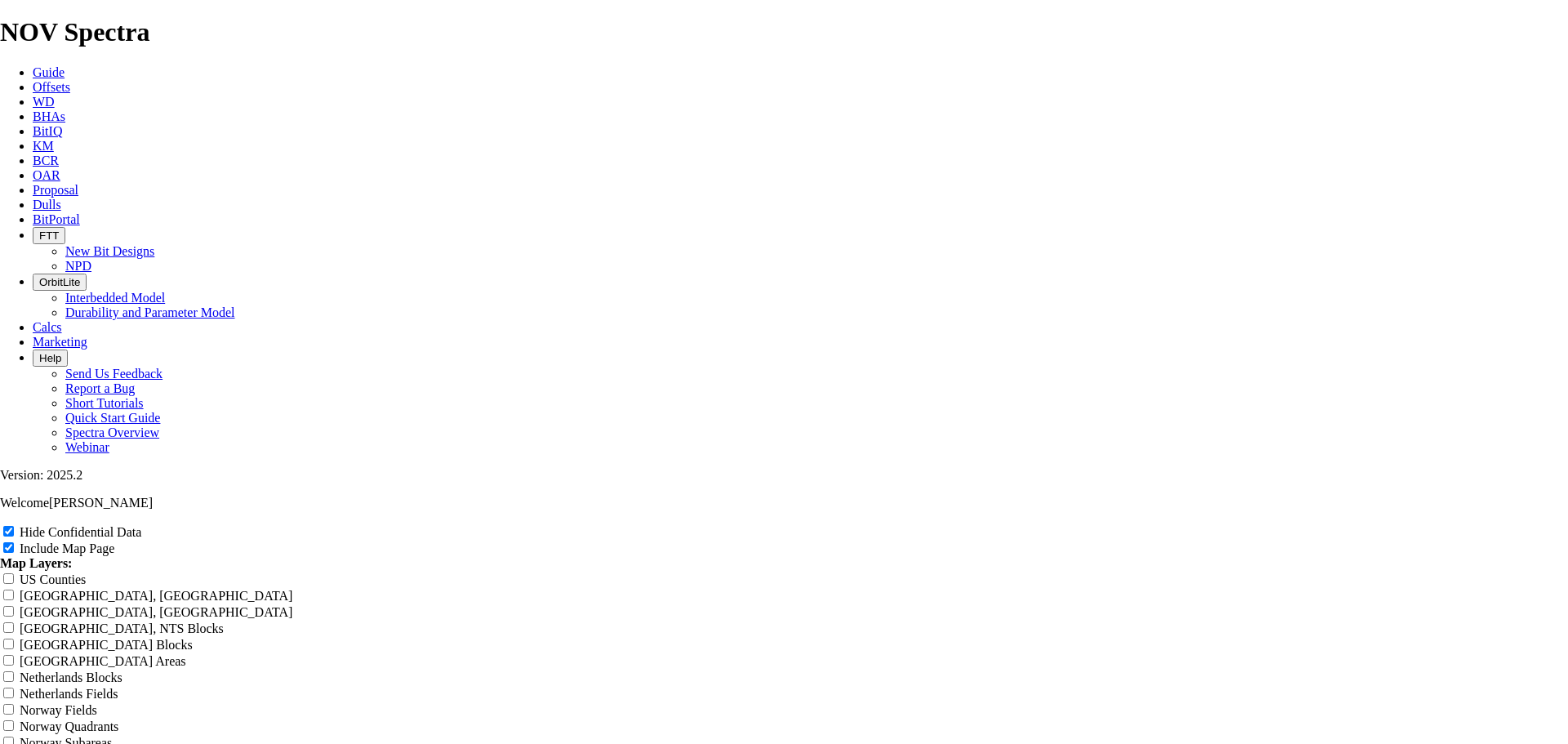
type input "CORSAIR STOffset Analysis Report"
type input "CORSAIR STAOffset Analysis Report"
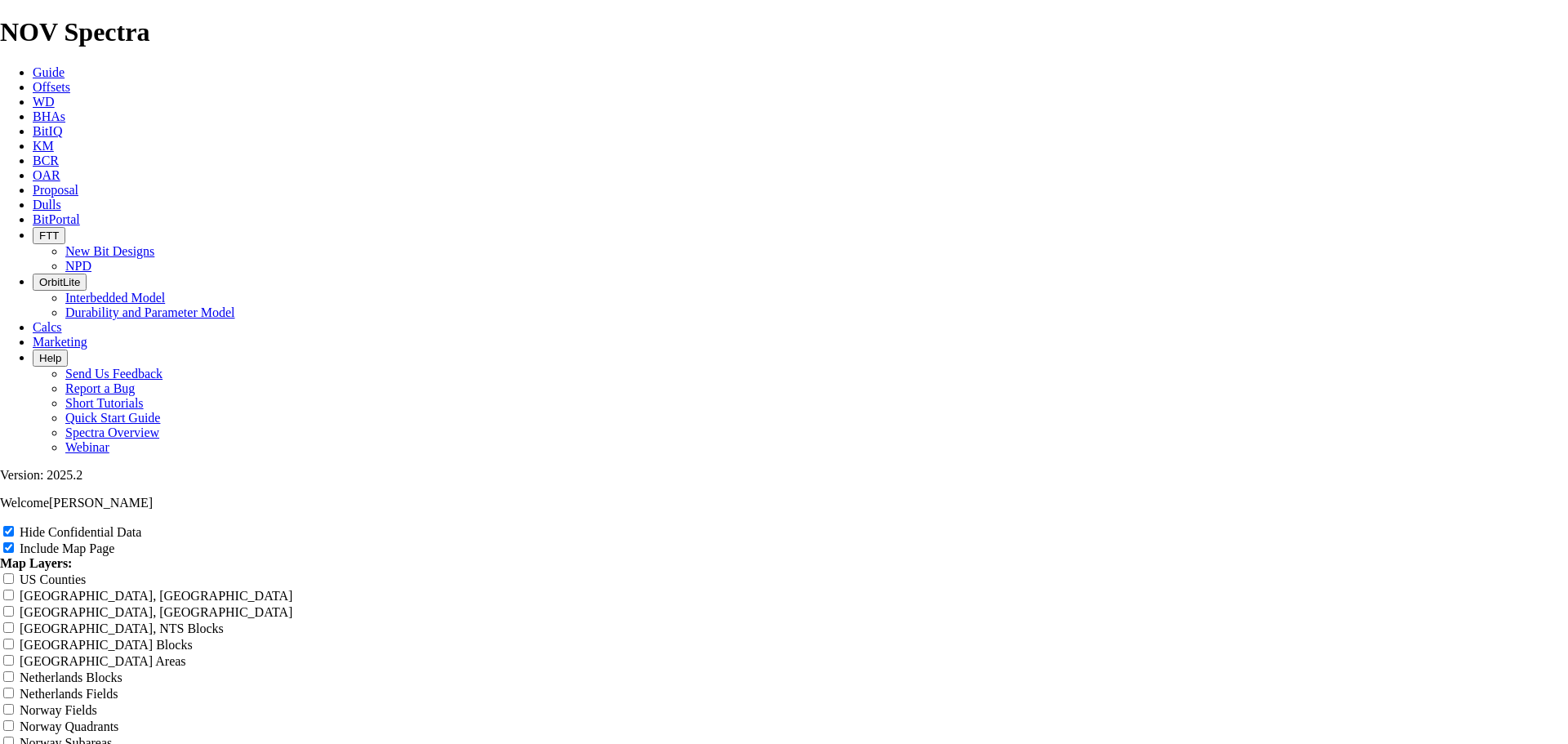
type input "CORSAIR STAOffset Analysis Report"
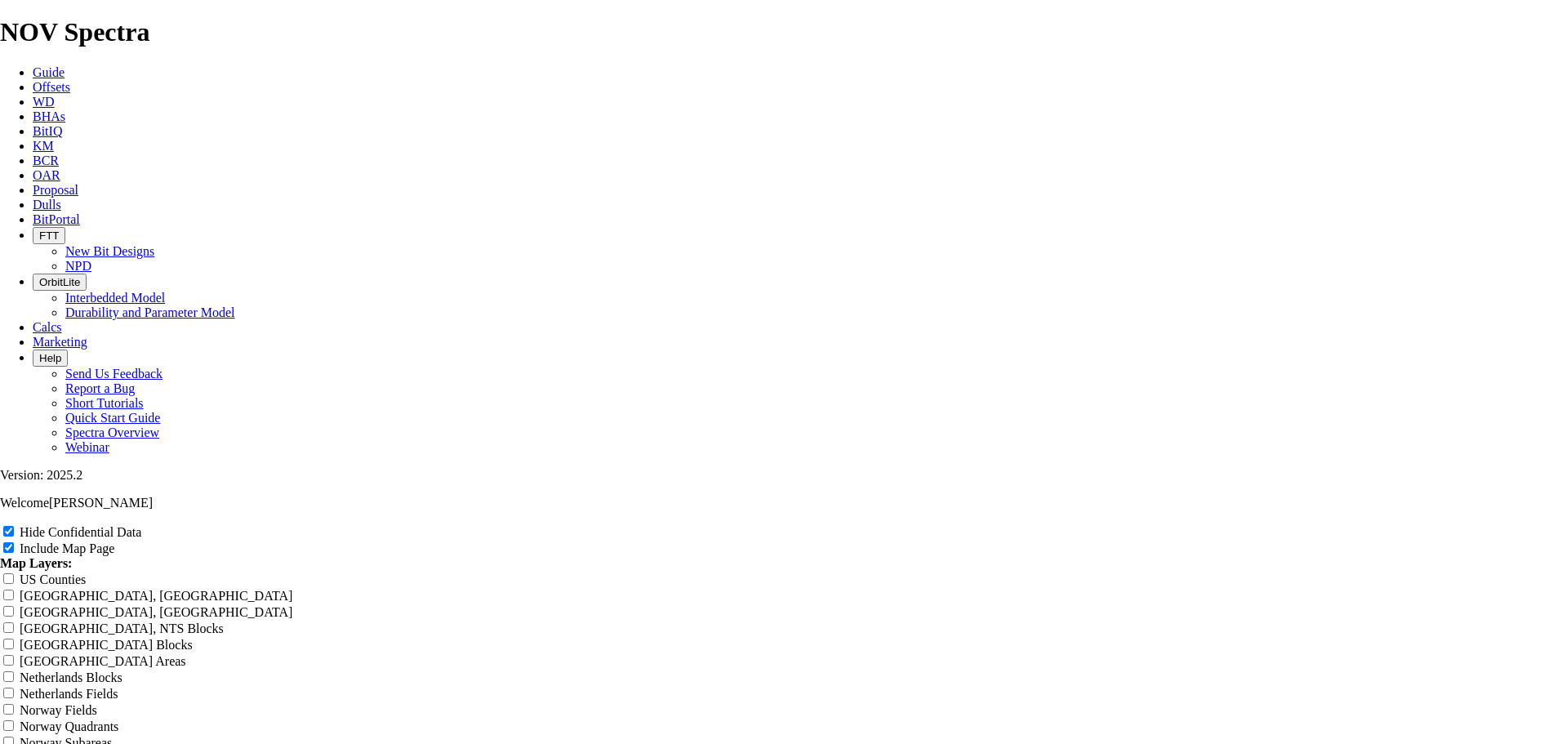
type input "CORSAIR STAOffset Analysis Report"
type input "CORSAIR STATOffset Analysis Report"
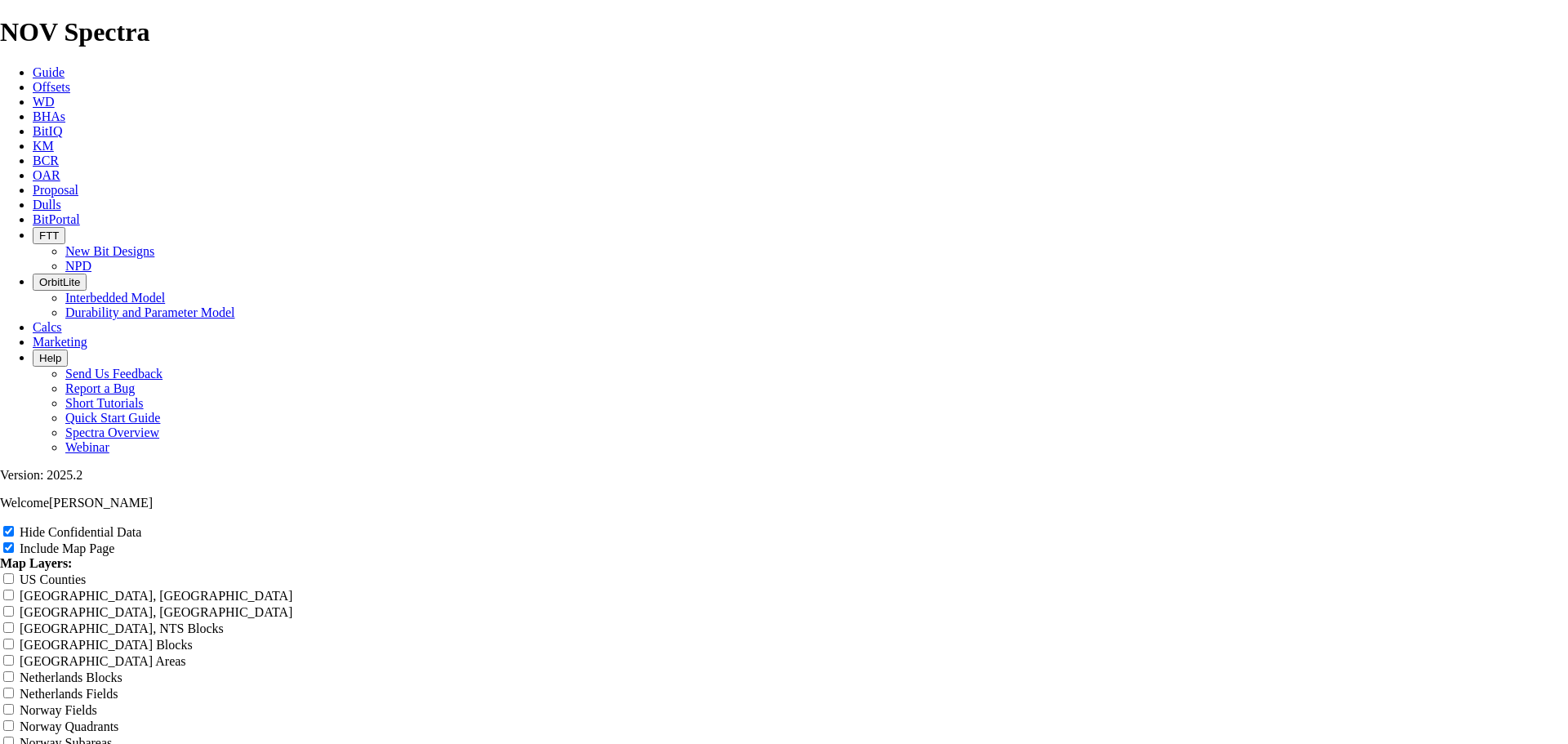
type input "CORSAIR STATOffset Analysis Report"
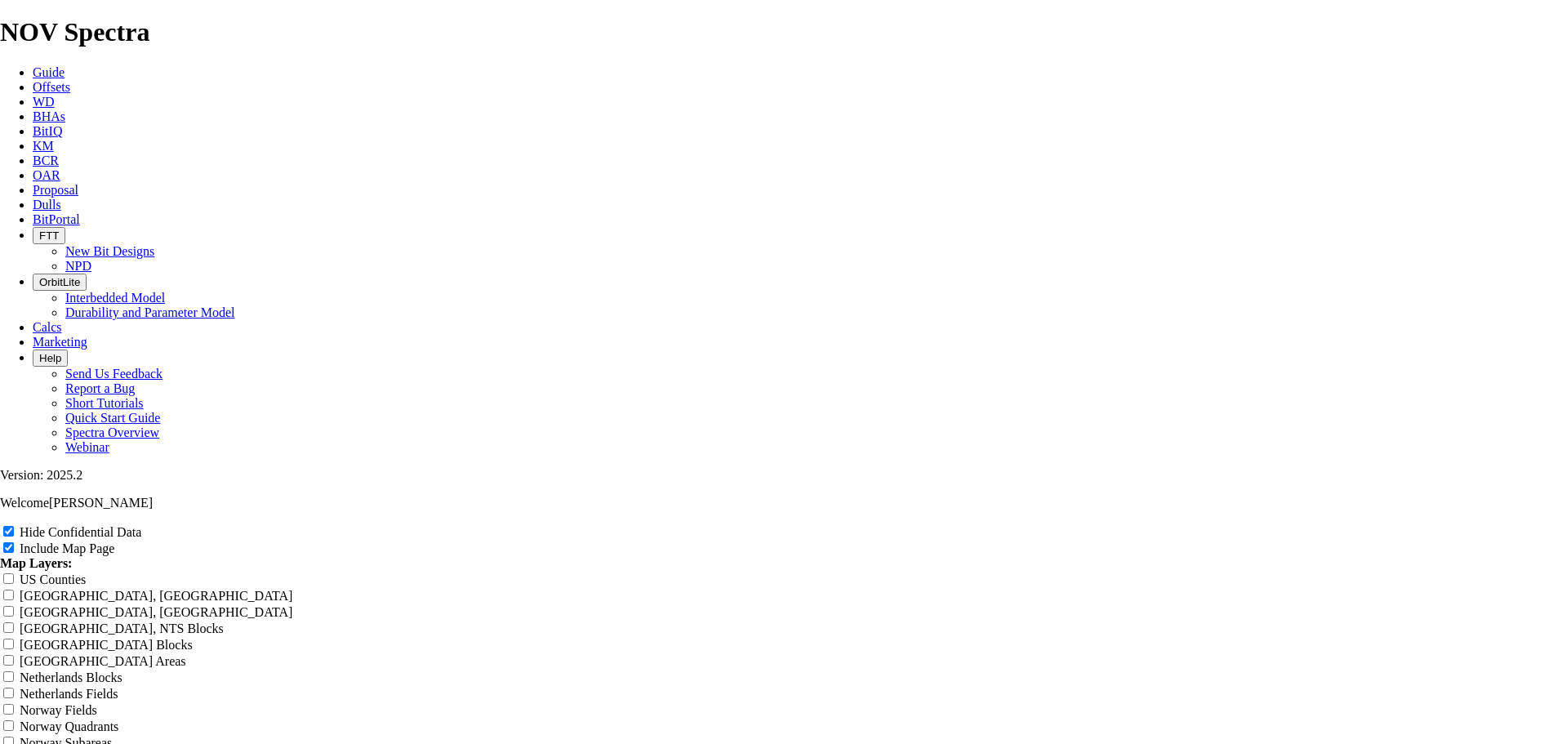
type input "CORSAIR STATOffset Analysis Report"
type input "CORSAIR STATEOffset Analysis Report"
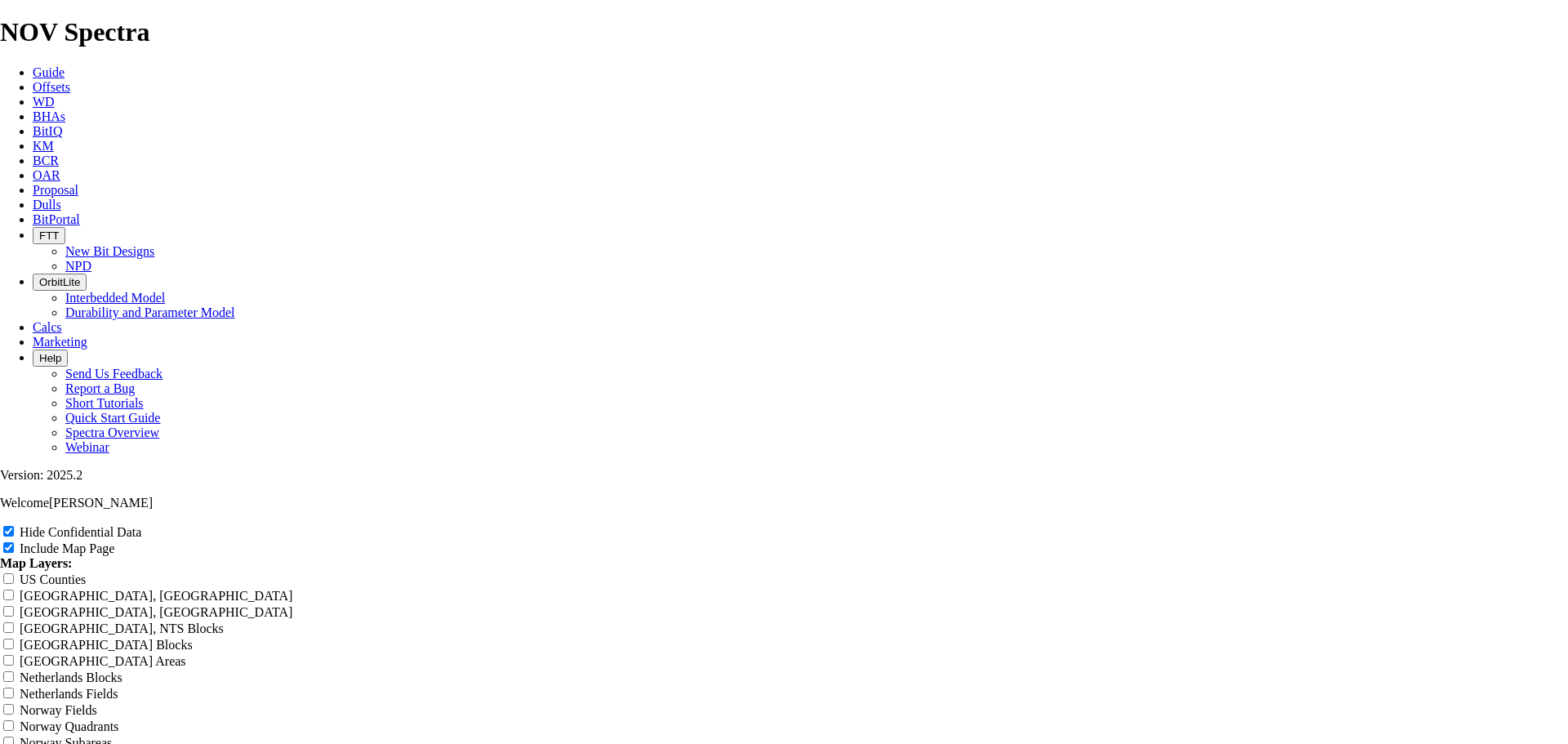
type input "CORSAIR STATEOffset Analysis Report"
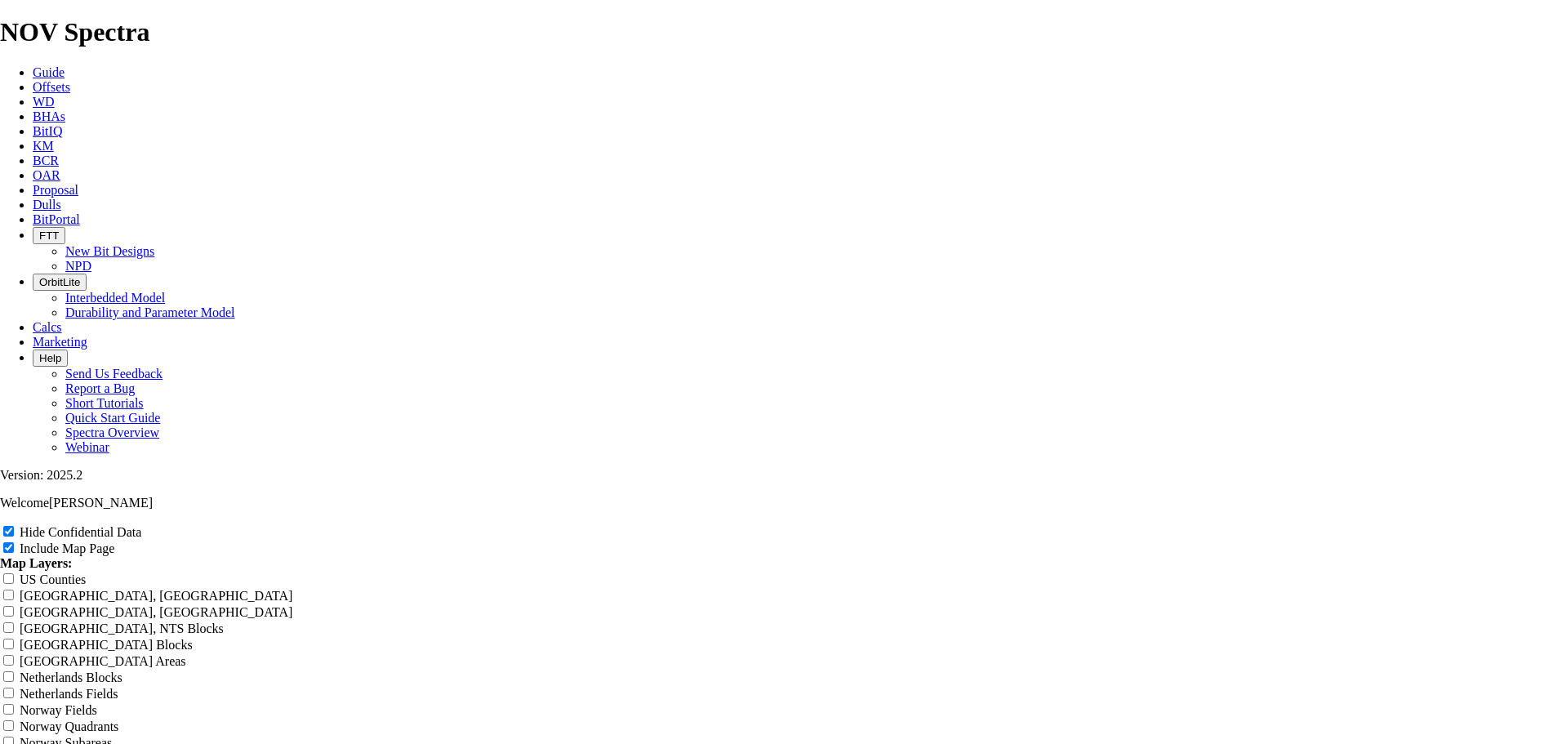
type input "CORSAIR STATEOffset Analysis Report"
type input "CORSAIR STATE Offset Analysis Report"
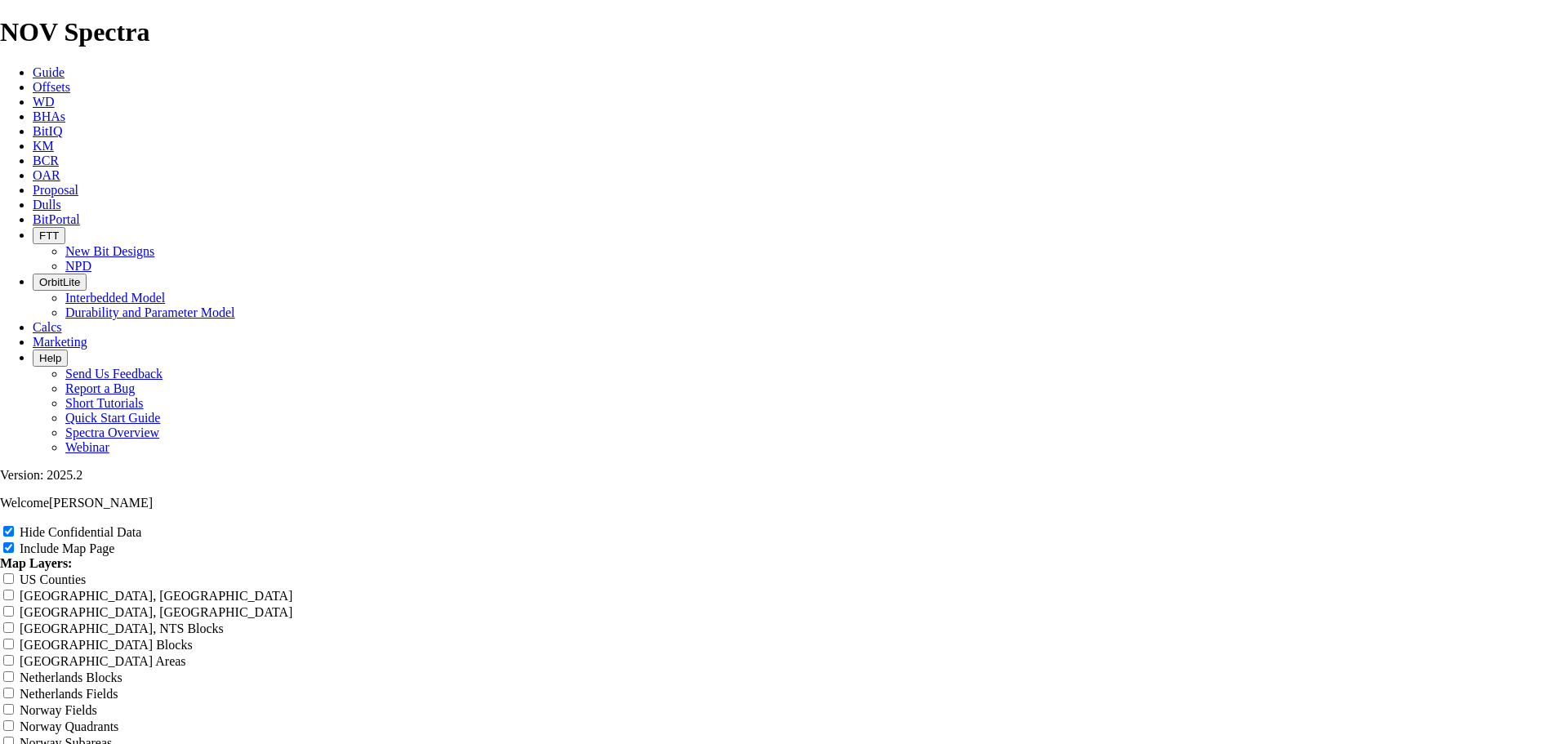
type input "CORSAIR STATE Offset Analysis Report"
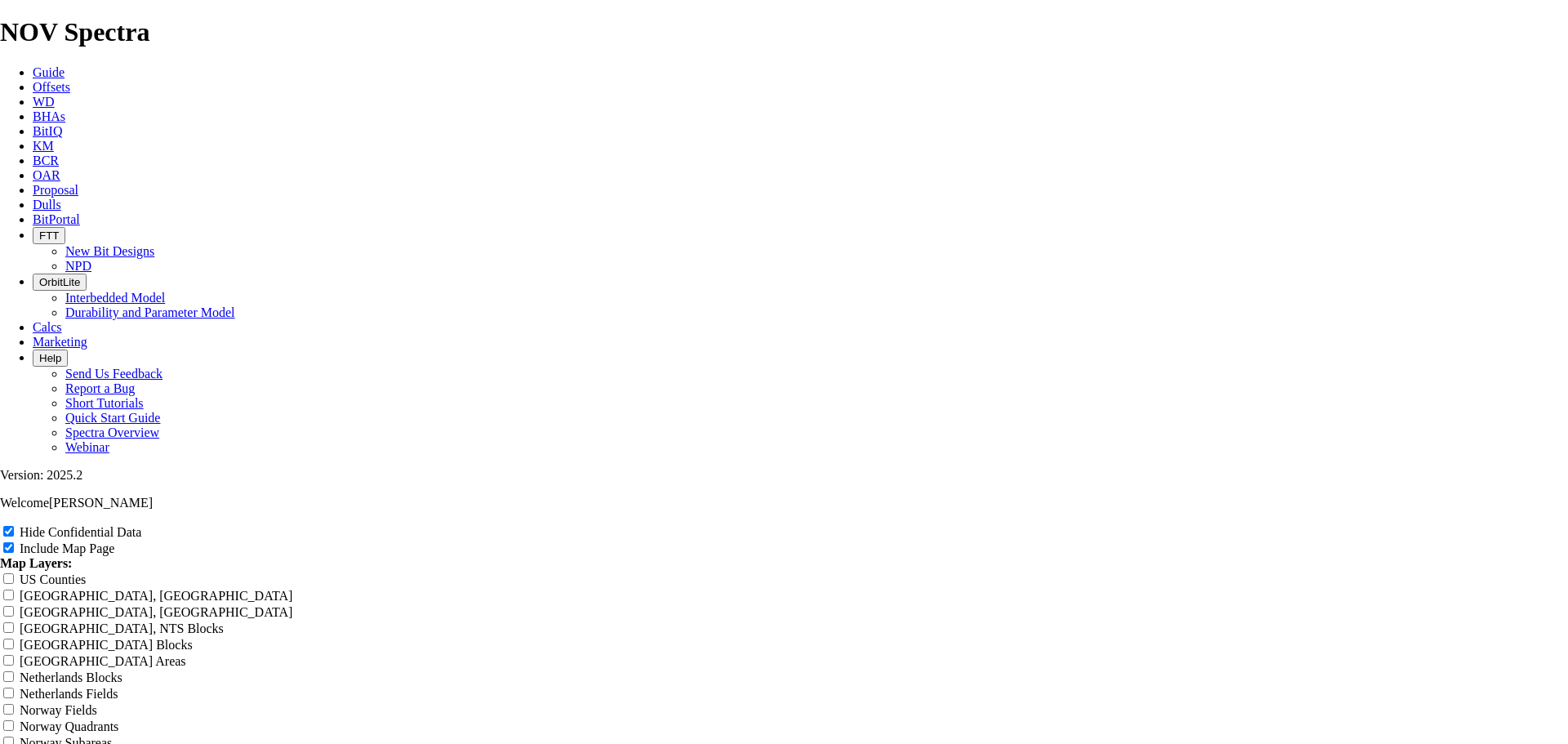
type input "CORSAIR STATE Offset Analysis Report"
type input "CORSAIR STATE UOffset Analysis Report"
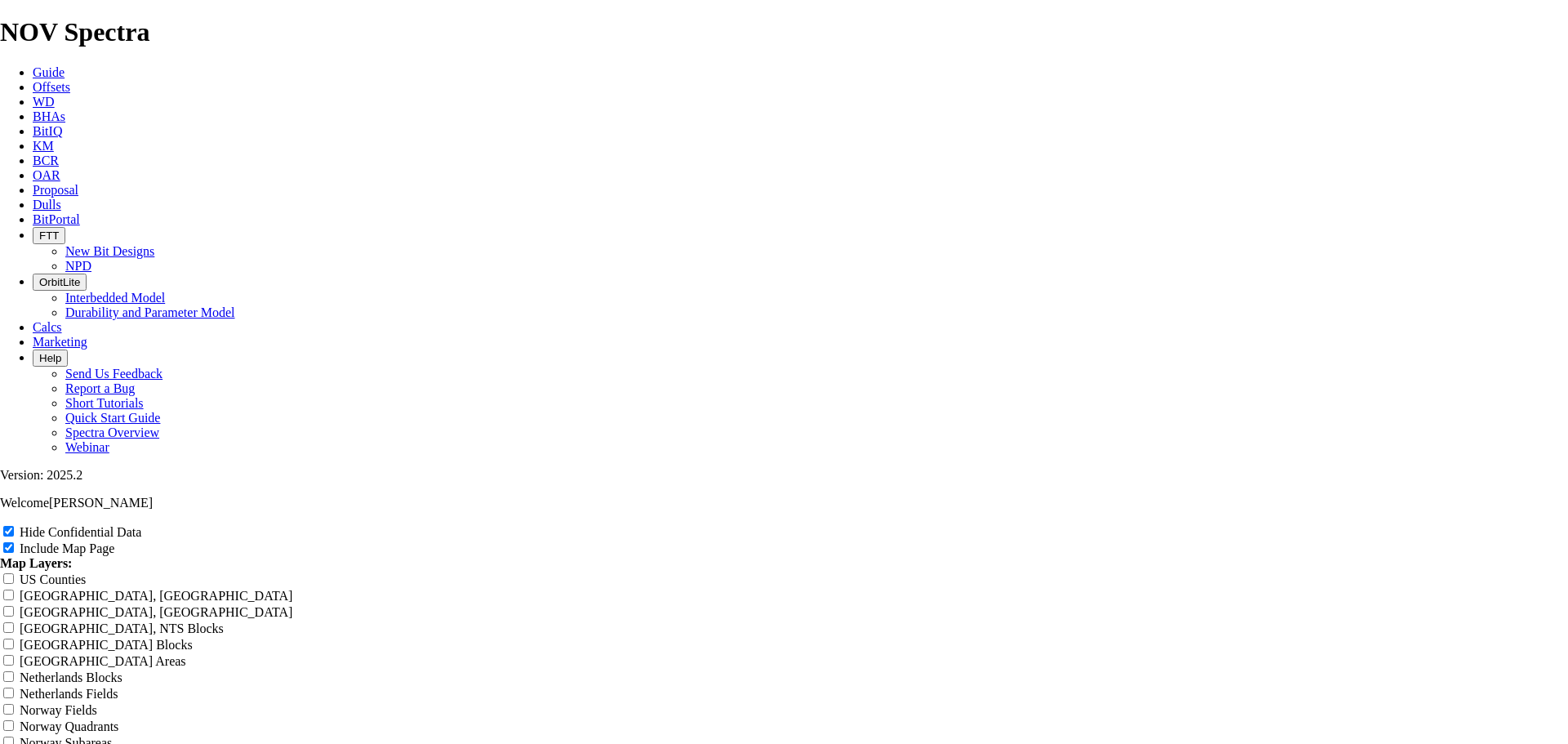
type input "CORSAIR STATE UOffset Analysis Report"
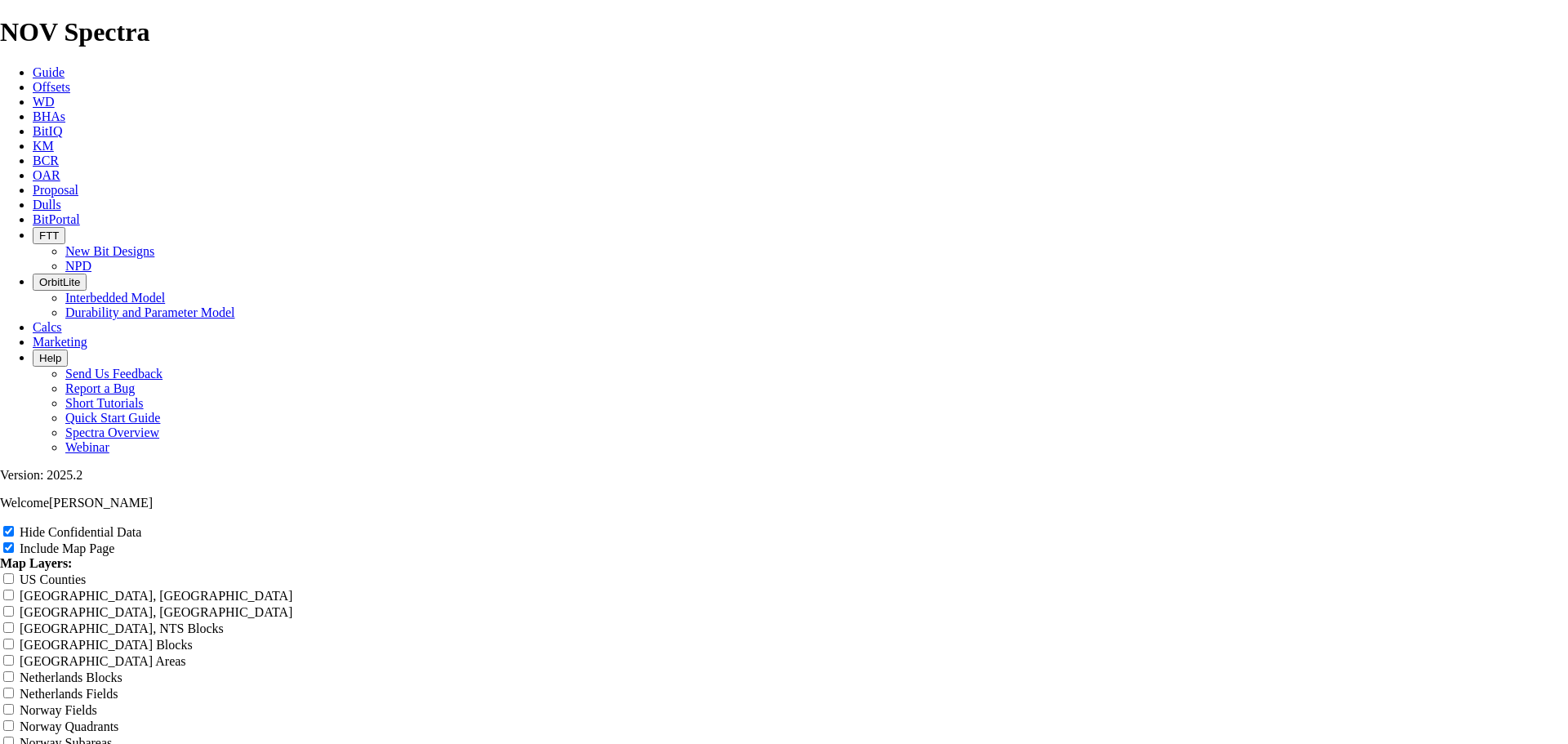
type input "CORSAIR STATE UOffset Analysis Report"
type input "CORSAIR STATE UNOffset Analysis Report"
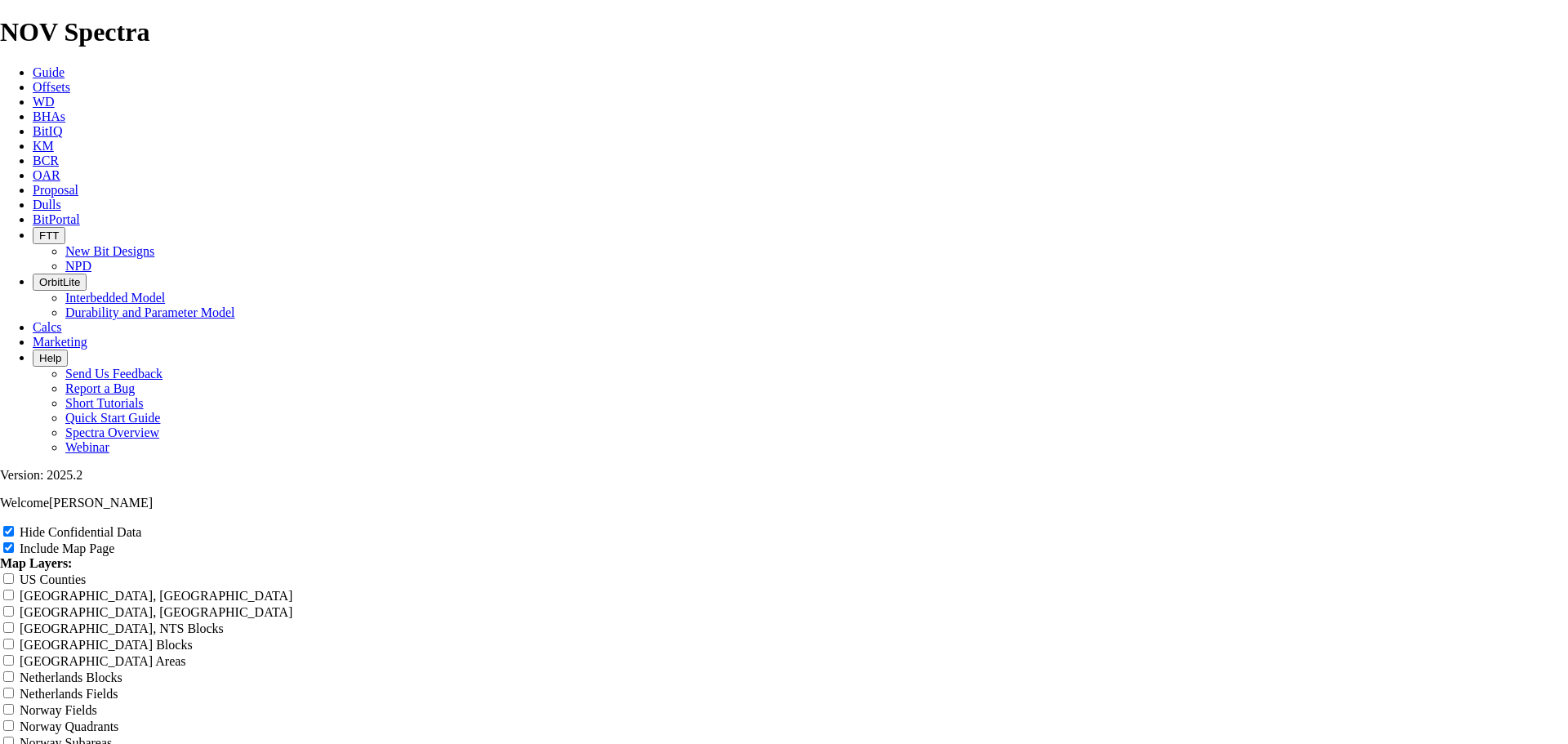
type input "CORSAIR STATE UNOffset Analysis Report"
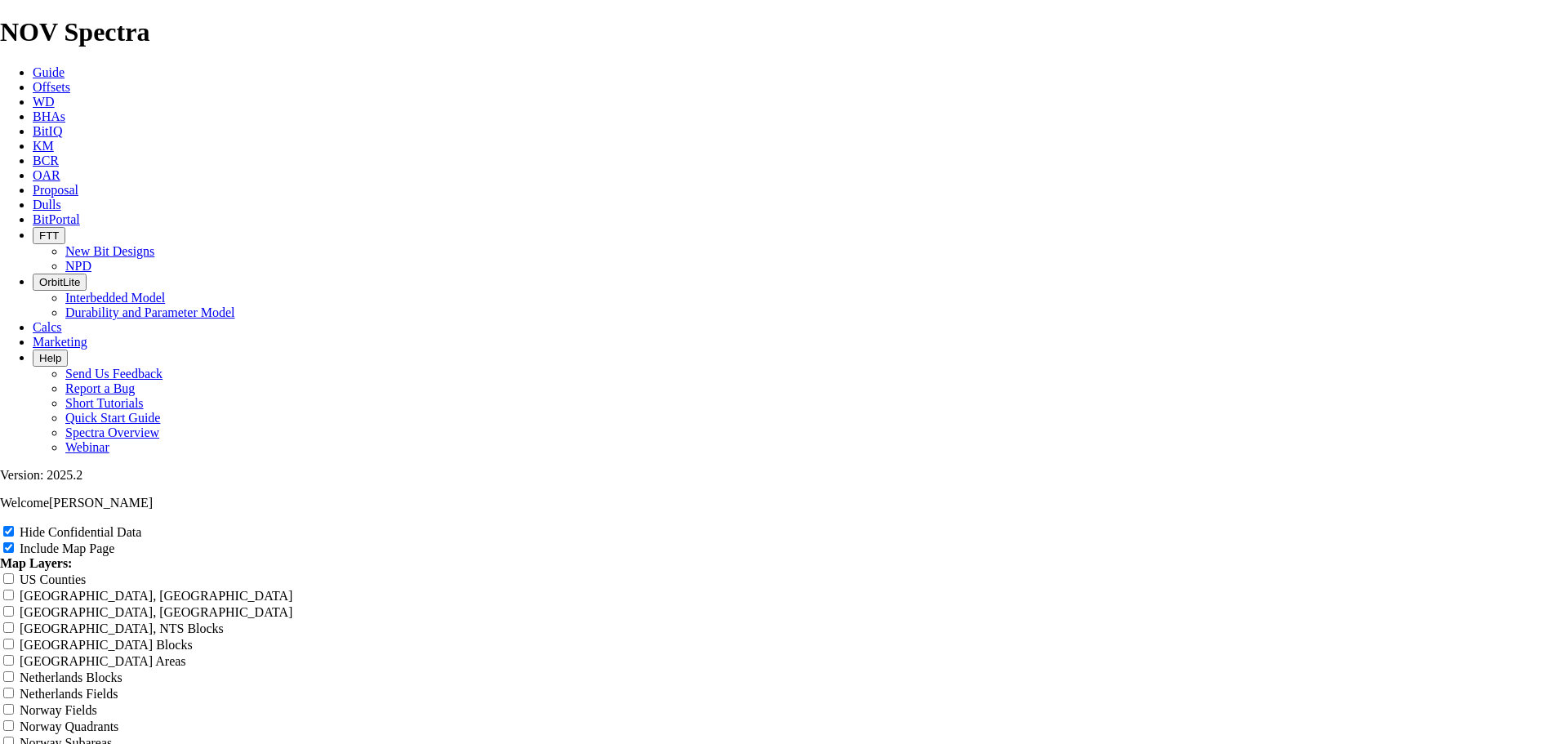
type input "CORSAIR STATE UNOffset Analysis Report"
type input "CORSAIR STATE UNIOffset Analysis Report"
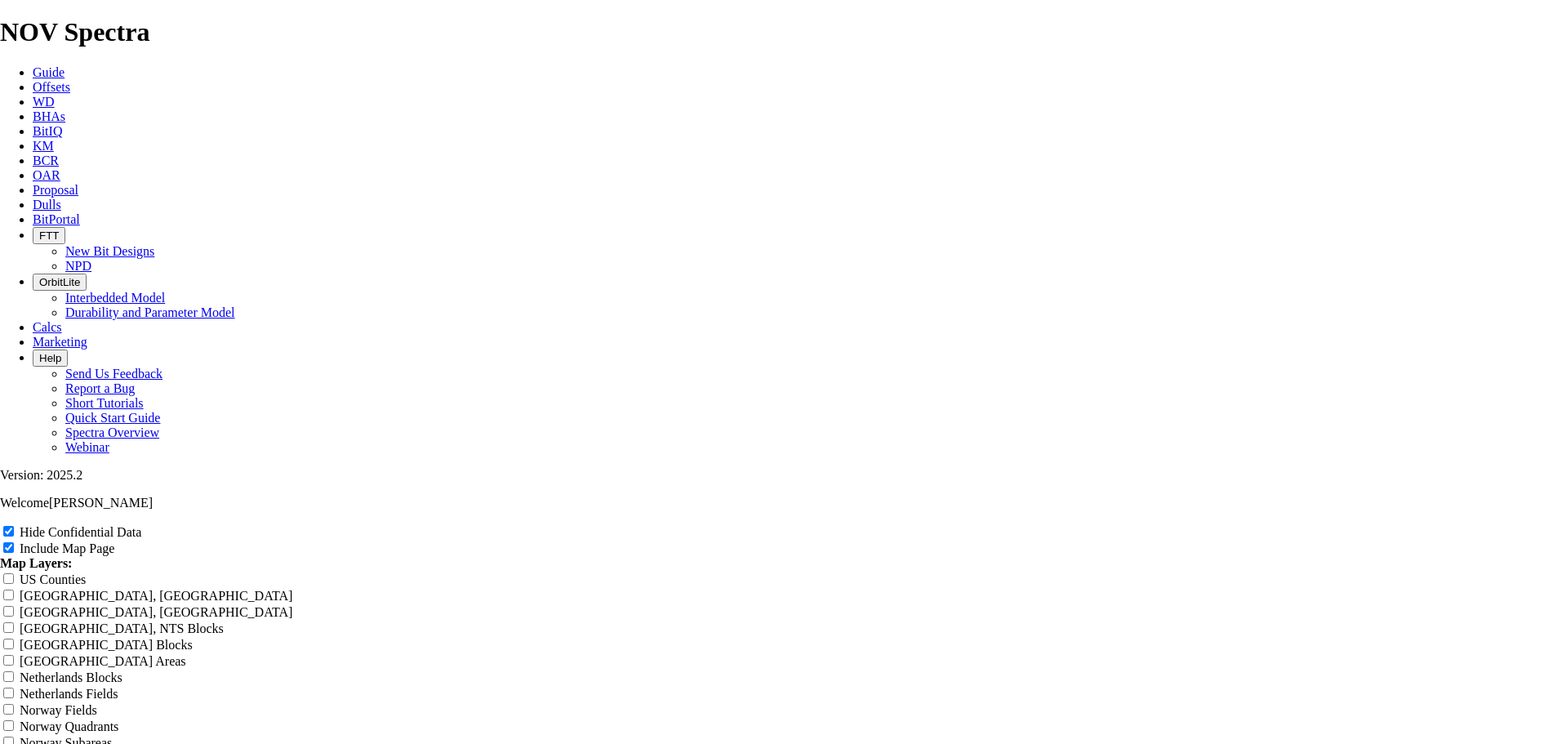
type input "CORSAIR STATE UNIOffset Analysis Report"
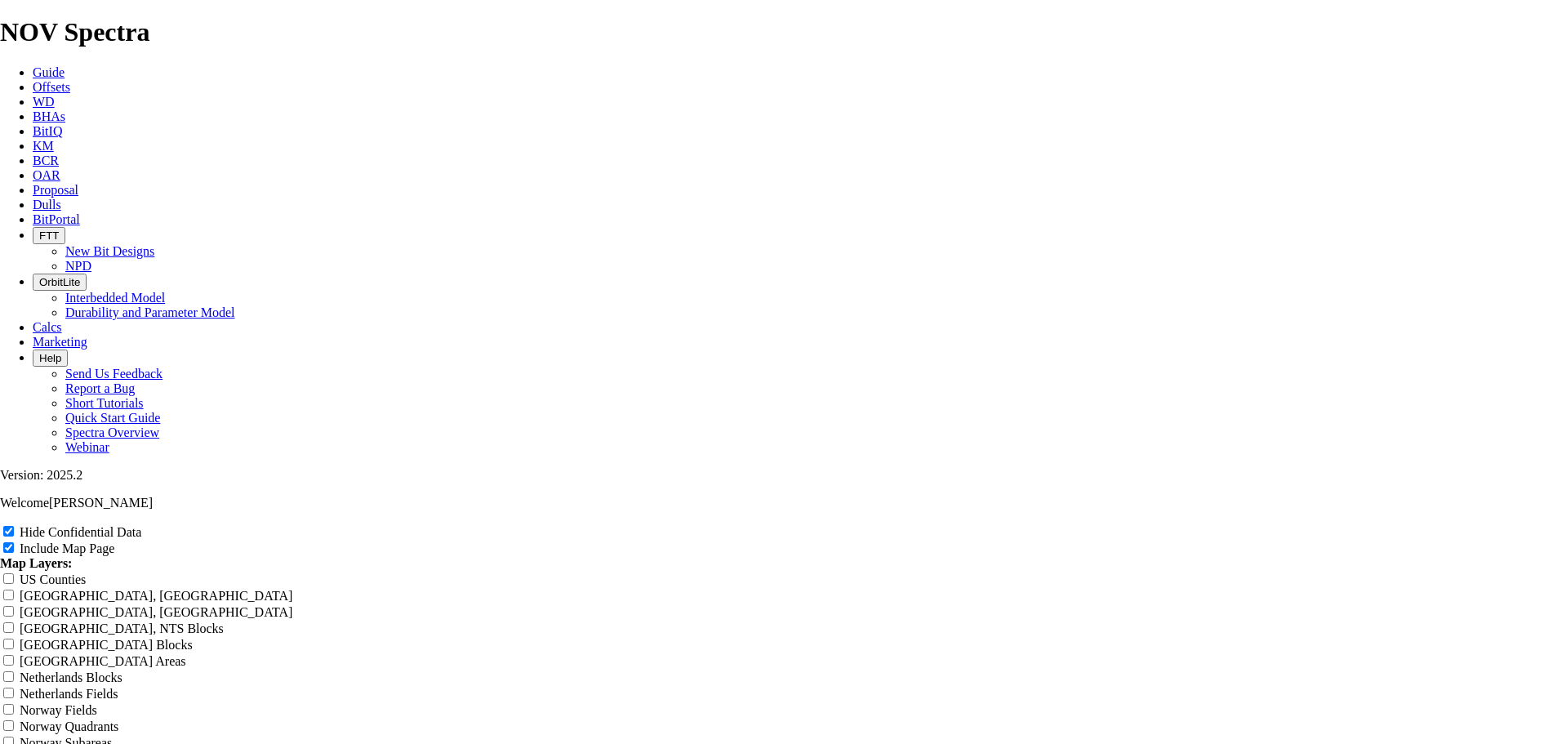
type input "CORSAIR STATE UNIOffset Analysis Report"
type input "CORSAIR STATE UNITOffset Analysis Report"
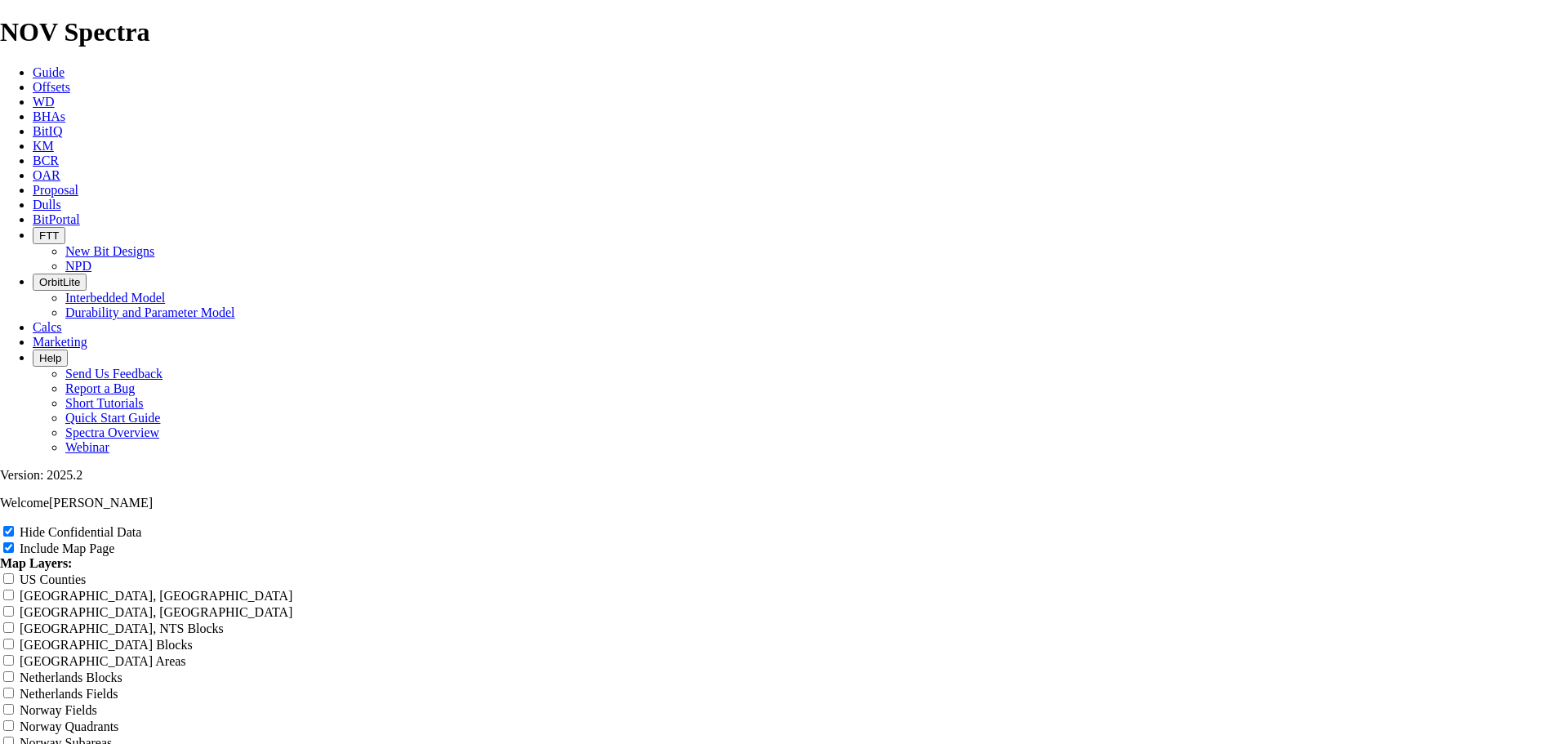
type input "CORSAIR STATE UNITOffset Analysis Report"
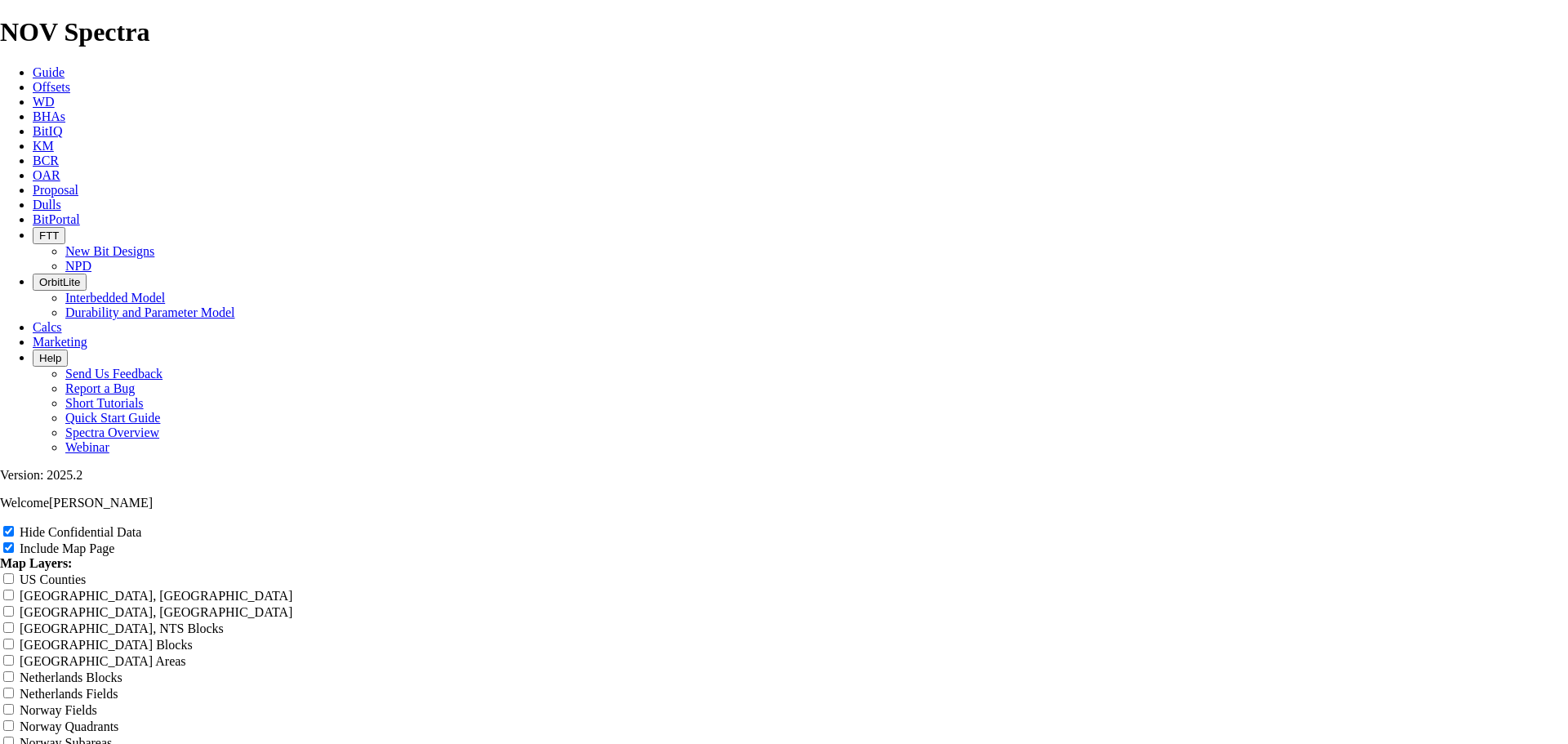
type input "CORSAIR STATE UNITOffset Analysis Report"
type input "CORSAIR STATE UNIT Offset Analysis Report"
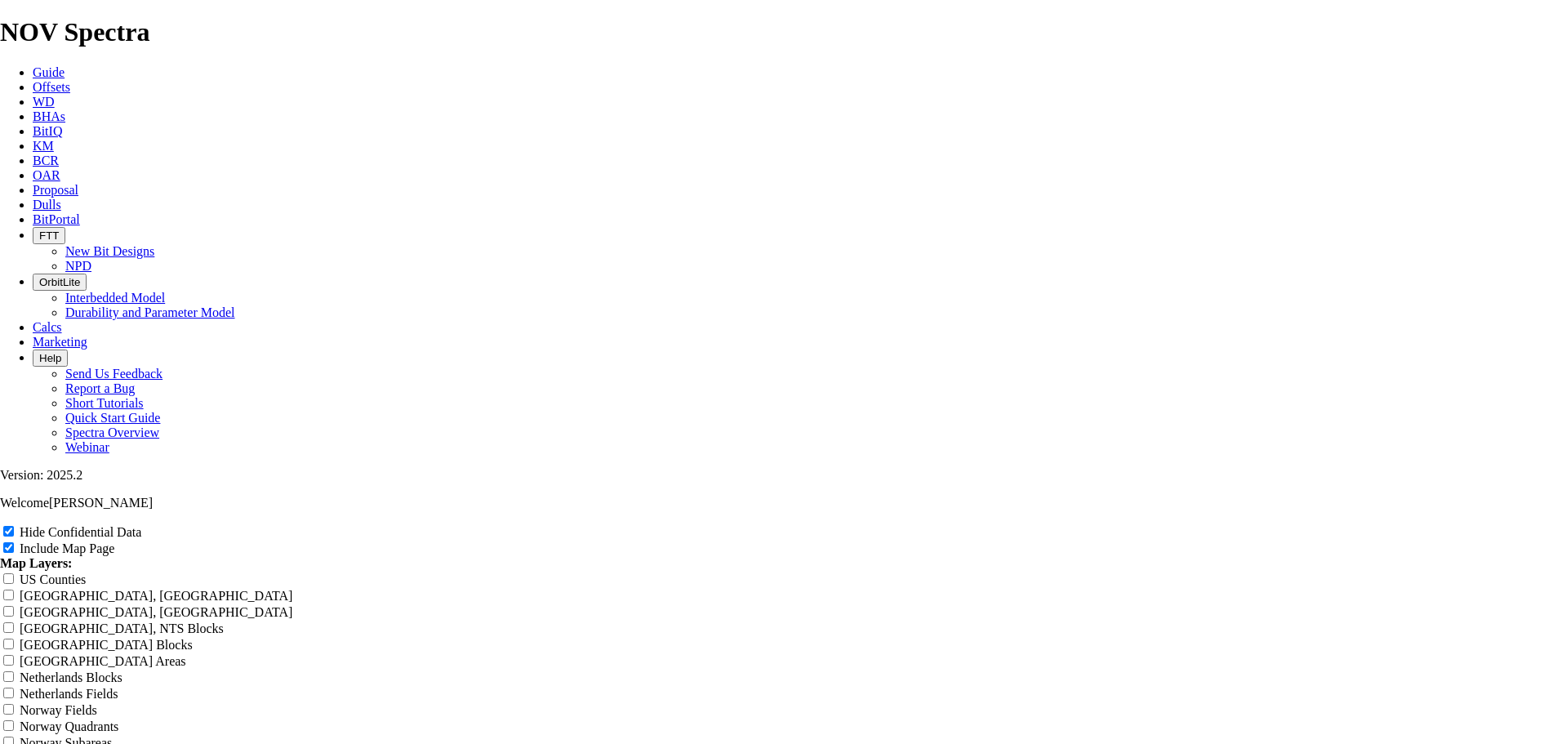
scroll to position [0, 0]
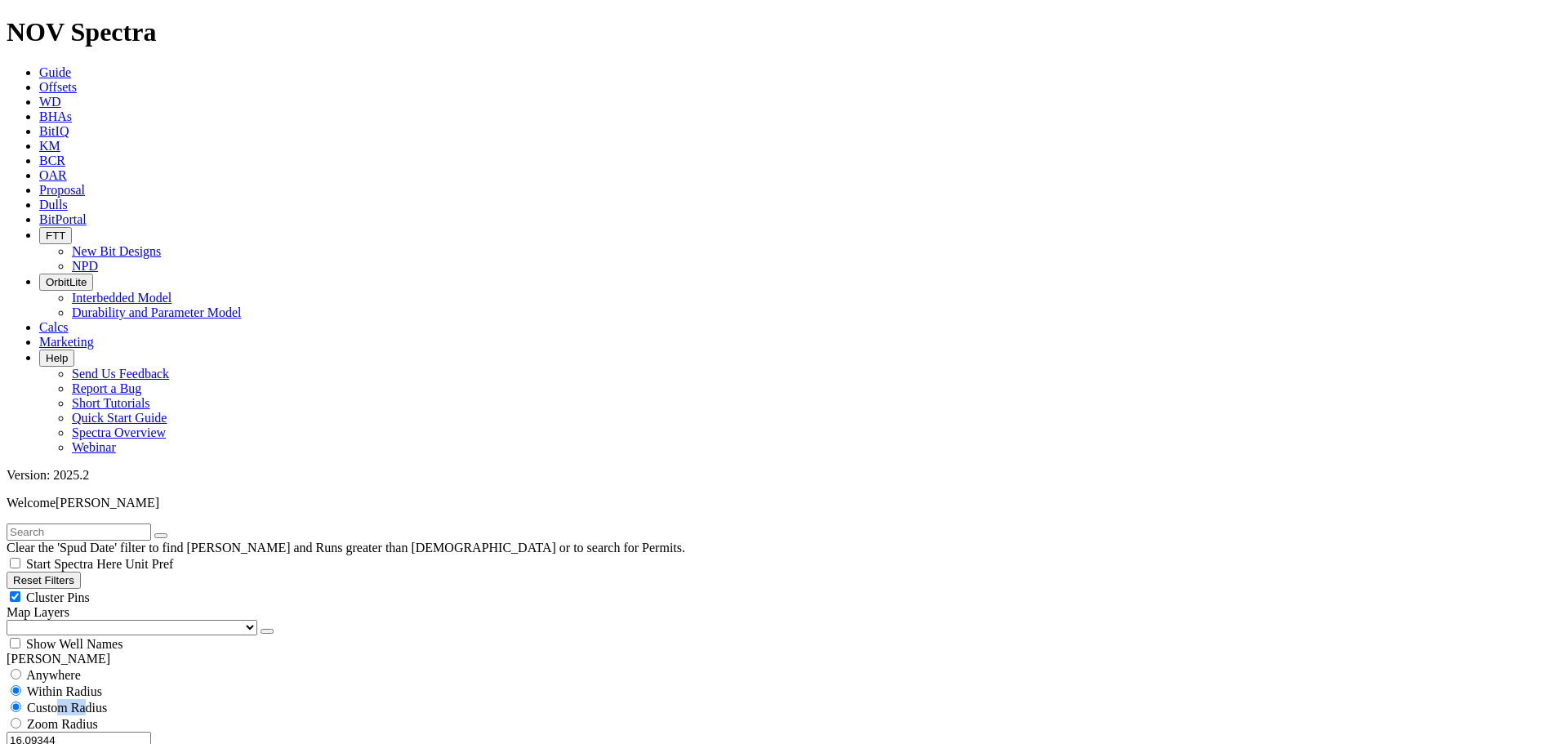
drag, startPoint x: 61, startPoint y: 296, endPoint x: 101, endPoint y: 298, distance: 40.0
click at [101, 666] on div "Anywhere Within Radius Custom Radius Zoom Radius 16.09344 Miles Kilometers" at bounding box center [784, 715] width 1555 height 99
click at [72, 731] on input "16.09344" at bounding box center [79, 740] width 145 height 17
drag, startPoint x: 82, startPoint y: 311, endPoint x: 221, endPoint y: 306, distance: 139.1
click at [221, 731] on div "16.09344 Miles Kilometers" at bounding box center [784, 749] width 1555 height 35
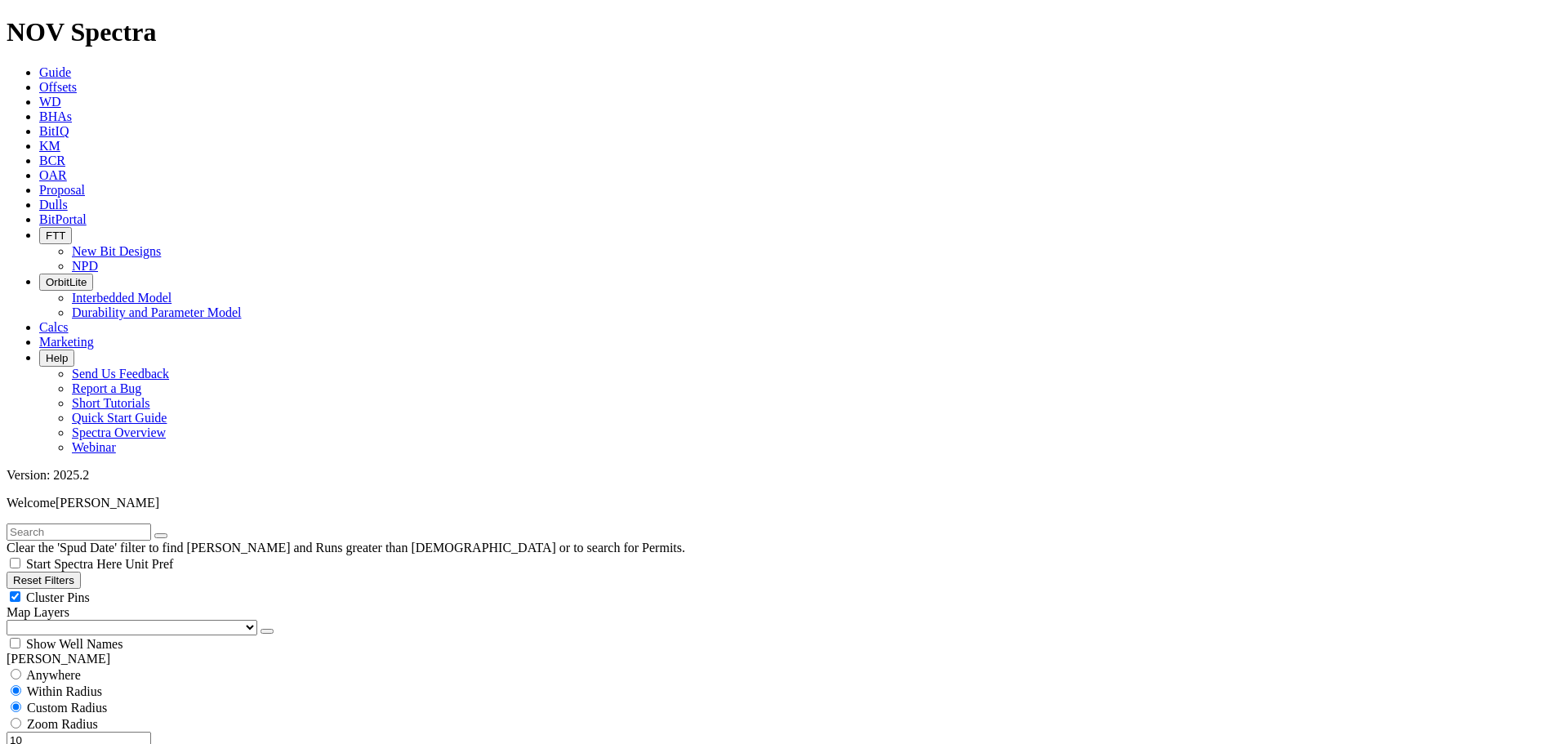
click at [45, 743] on button "Miles" at bounding box center [26, 757] width 39 height 17
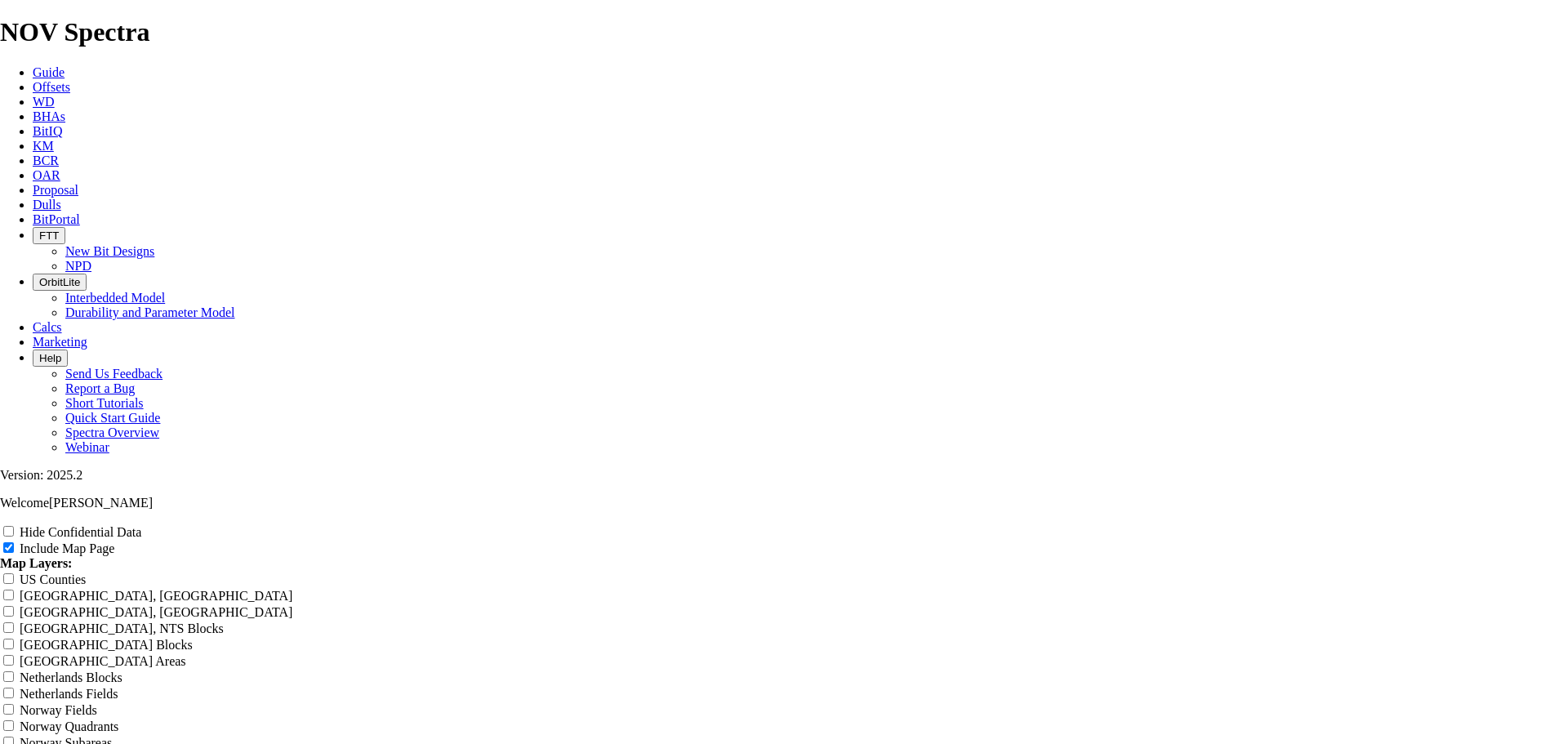
scroll to position [82, 0]
click at [14, 525] on input "Hide Confidential Data" at bounding box center [8, 530] width 11 height 11
drag, startPoint x: 624, startPoint y: 338, endPoint x: 951, endPoint y: 340, distance: 327.0
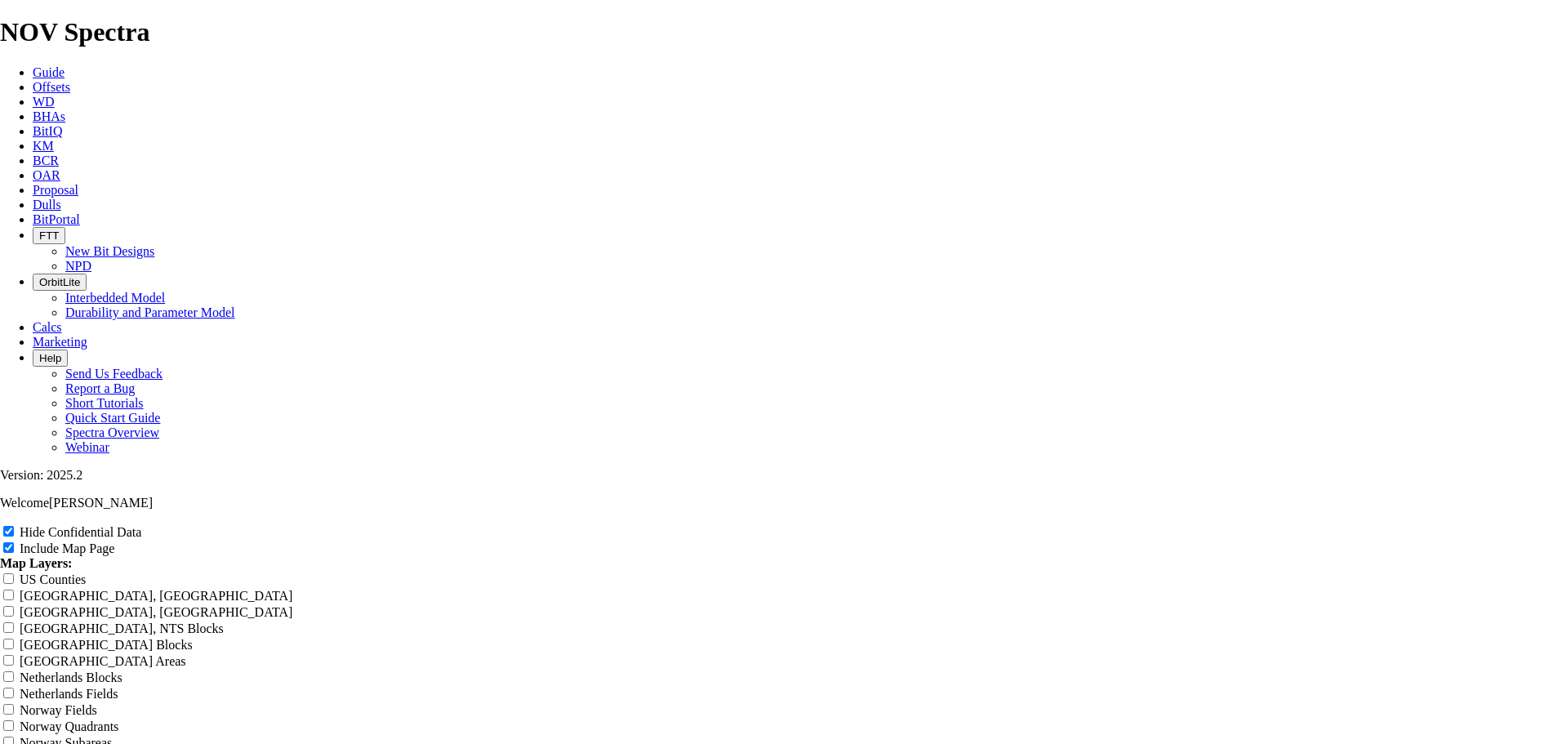
paste input "14.75" CORSAIR STATE UNIT"
drag, startPoint x: 1511, startPoint y: 518, endPoint x: 1019, endPoint y: 538, distance: 492.4
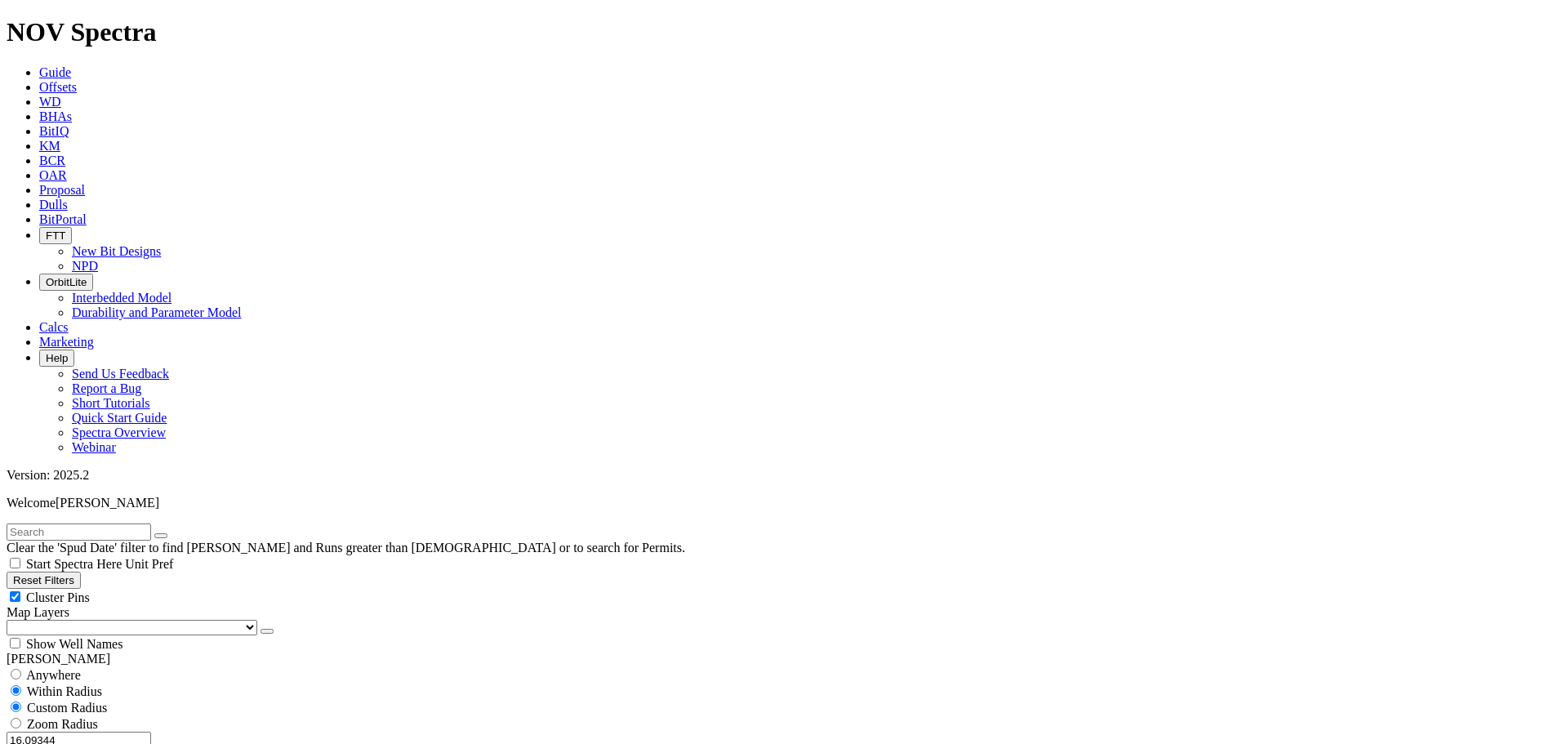
click at [45, 743] on button "Miles" at bounding box center [26, 757] width 39 height 17
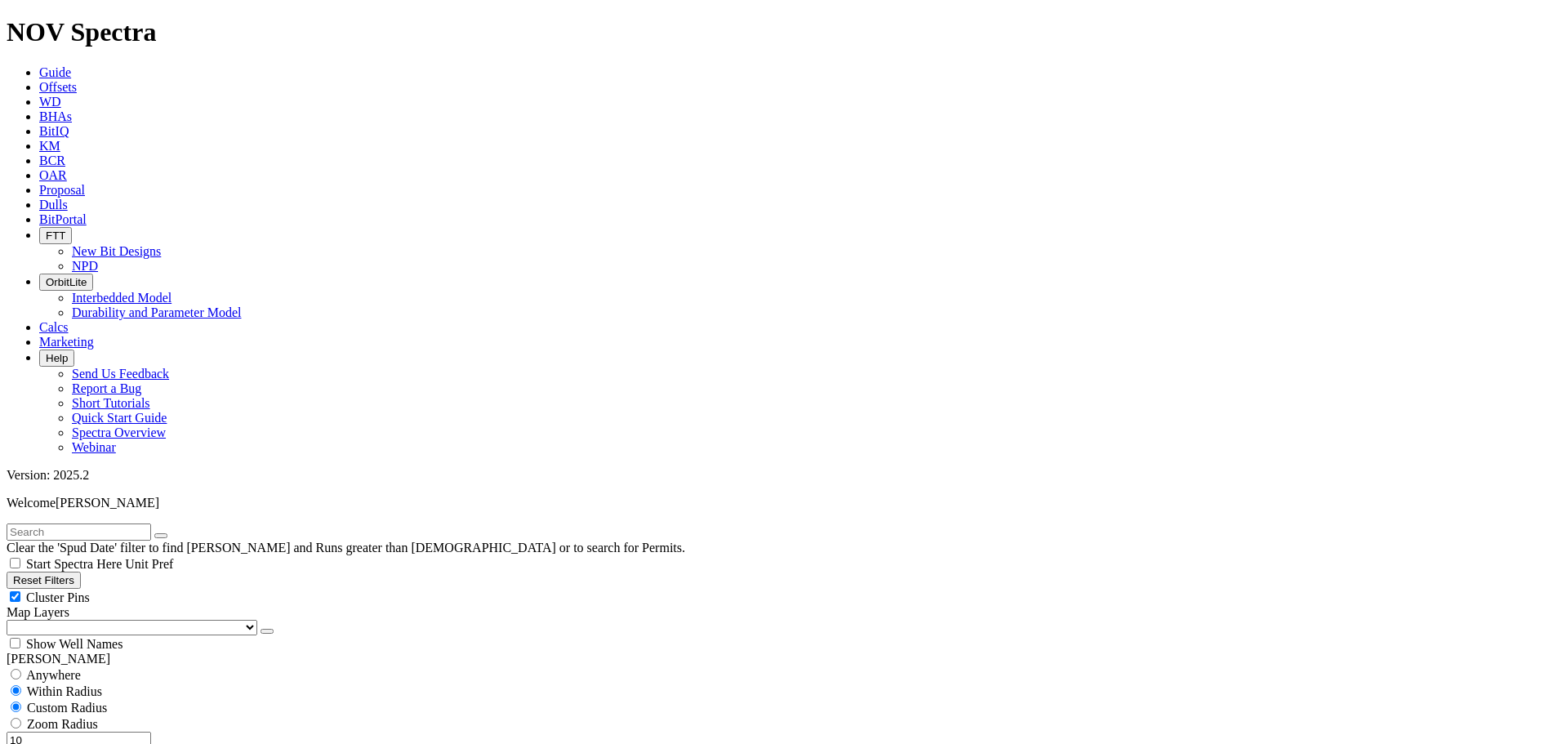
scroll to position [6530, 0]
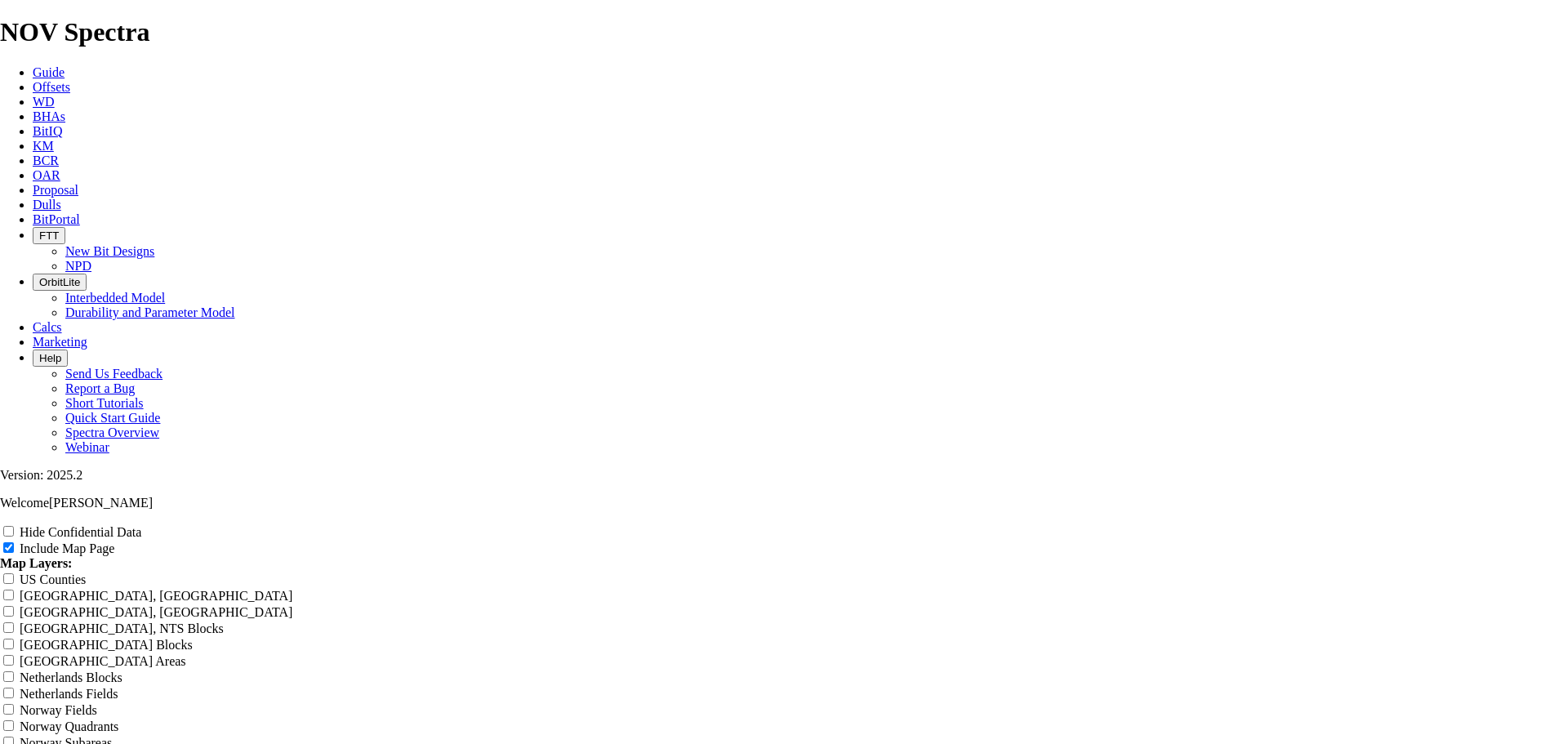
scroll to position [1877, 0]
drag, startPoint x: 633, startPoint y: 289, endPoint x: 980, endPoint y: 274, distance: 347.3
paste input "14.75" CORSAIR STATE UNIT"
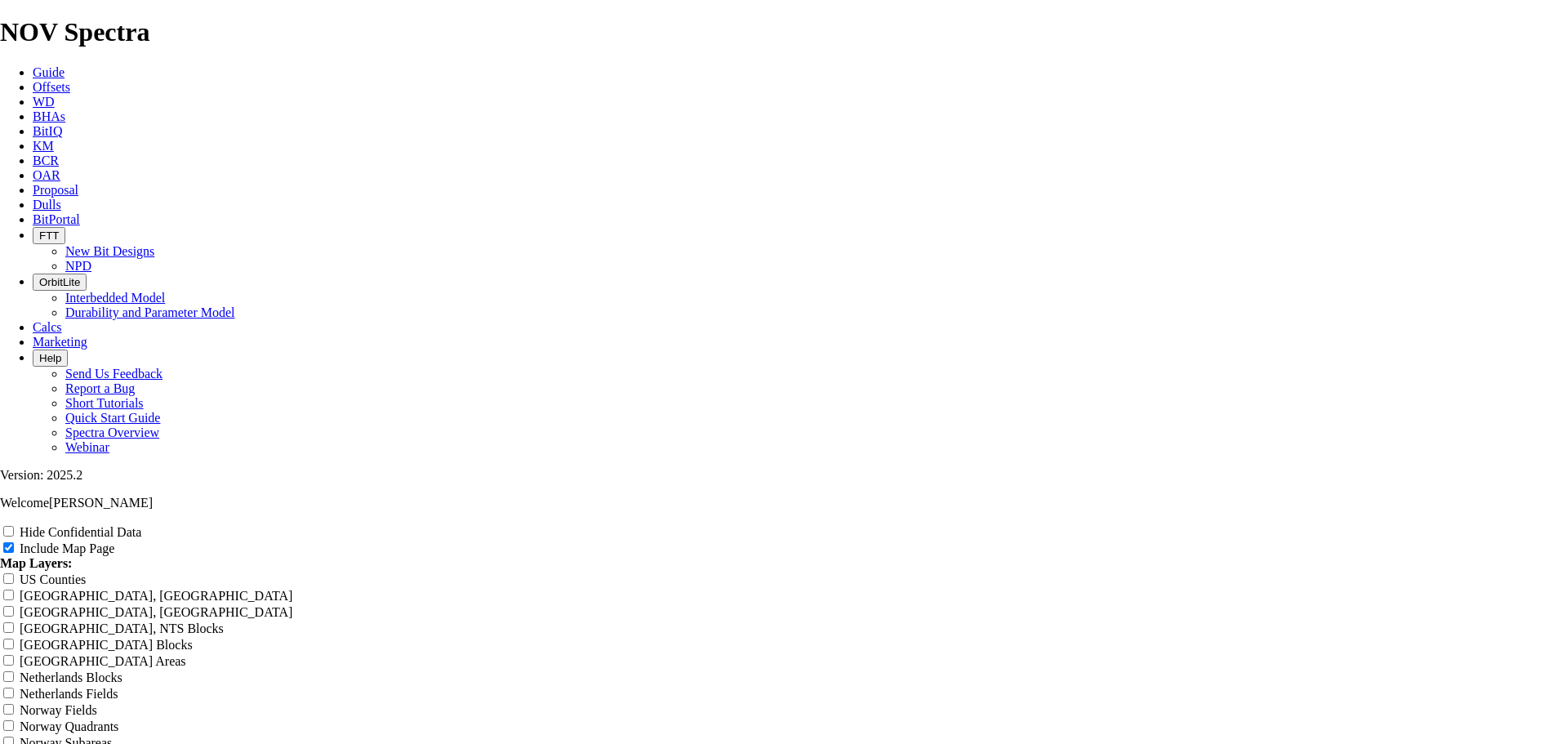
click at [14, 525] on input "Hide Confidential Data" at bounding box center [8, 530] width 11 height 11
